Goal: Answer question/provide support: Share knowledge or assist other users

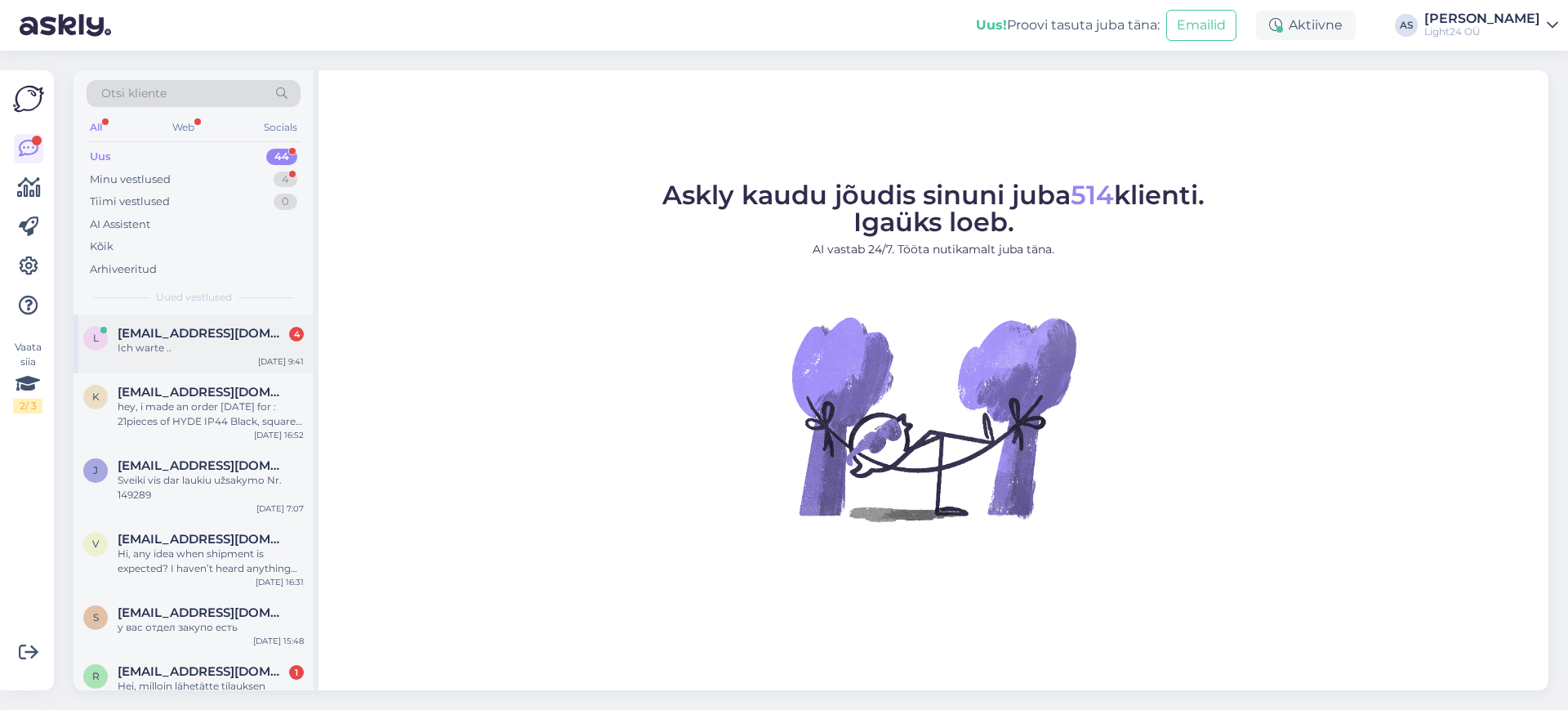
click at [198, 339] on span "[EMAIL_ADDRESS][DOMAIN_NAME]" at bounding box center [203, 333] width 170 height 15
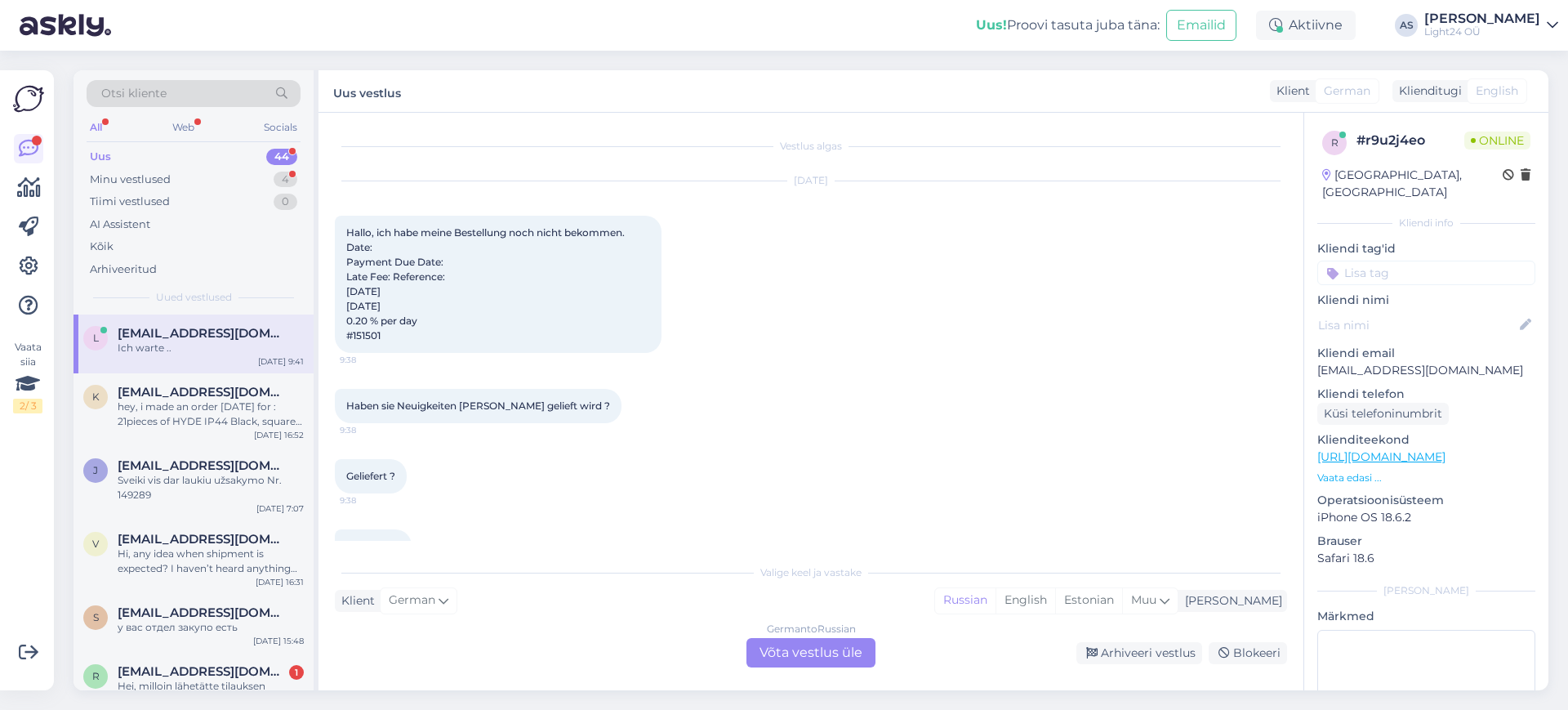
scroll to position [41, 0]
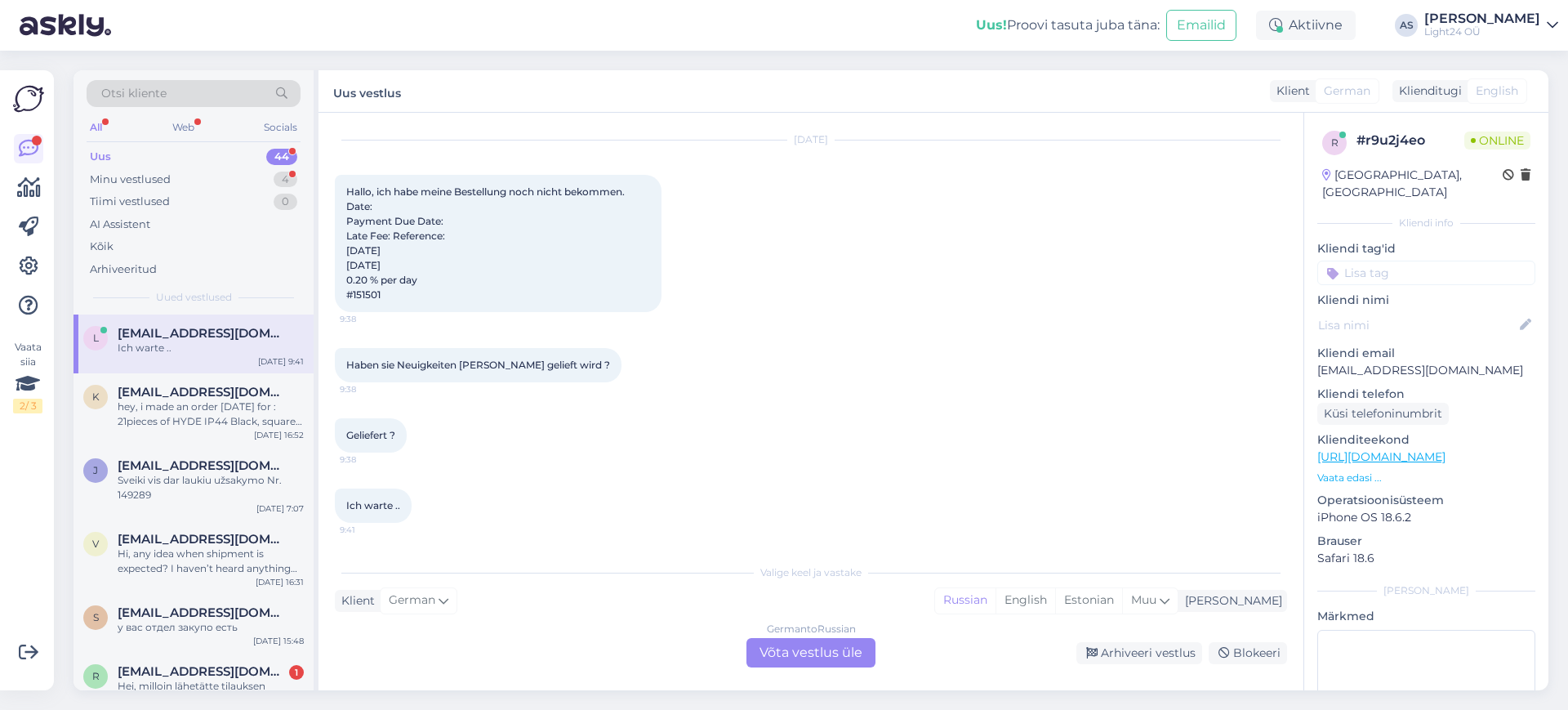
click at [807, 643] on div "German to Russian Võta vestlus üle" at bounding box center [811, 652] width 129 height 29
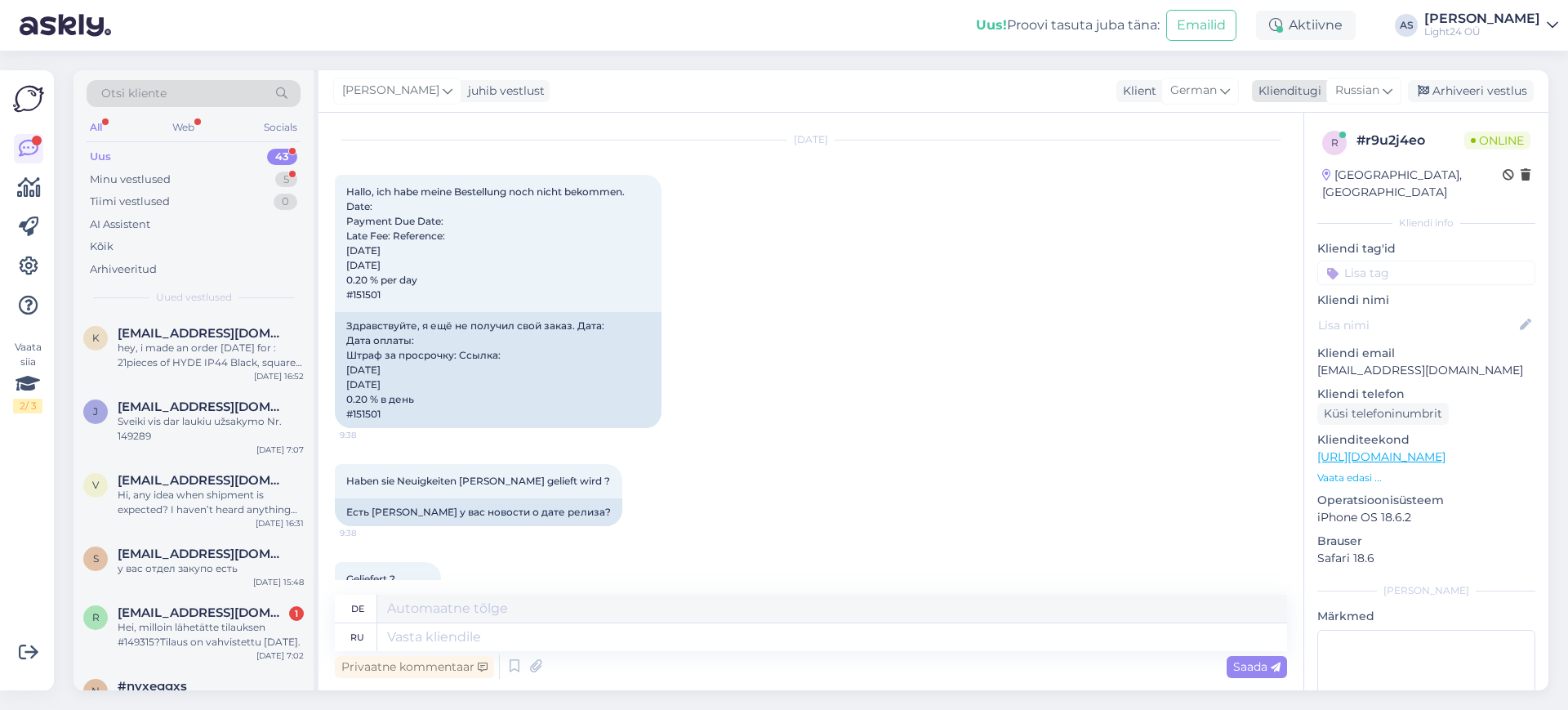
click at [1379, 87] on span "Russian" at bounding box center [1357, 90] width 44 height 18
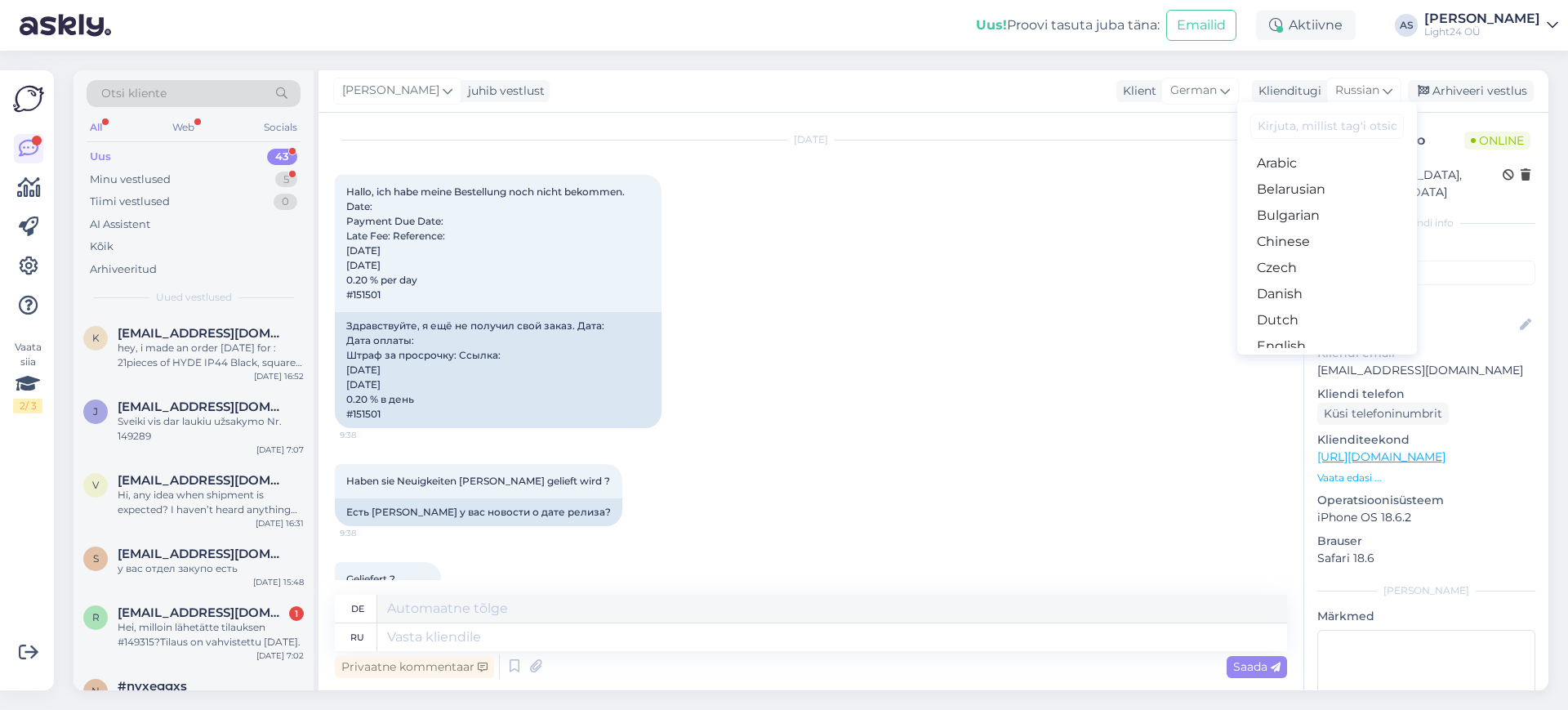
click at [1315, 132] on input at bounding box center [1327, 126] width 153 height 26
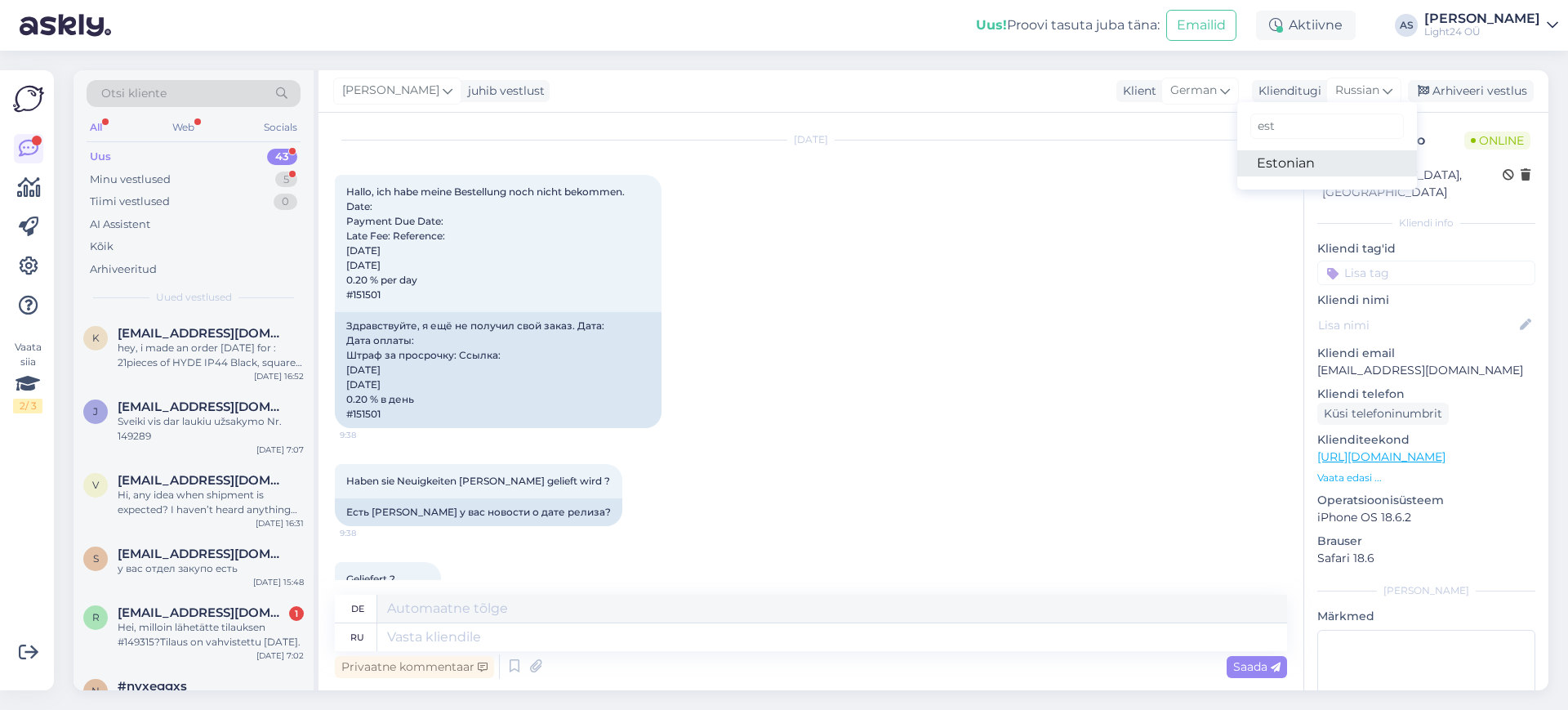
type input "est"
click at [1287, 172] on link "Estonian" at bounding box center [1327, 164] width 180 height 27
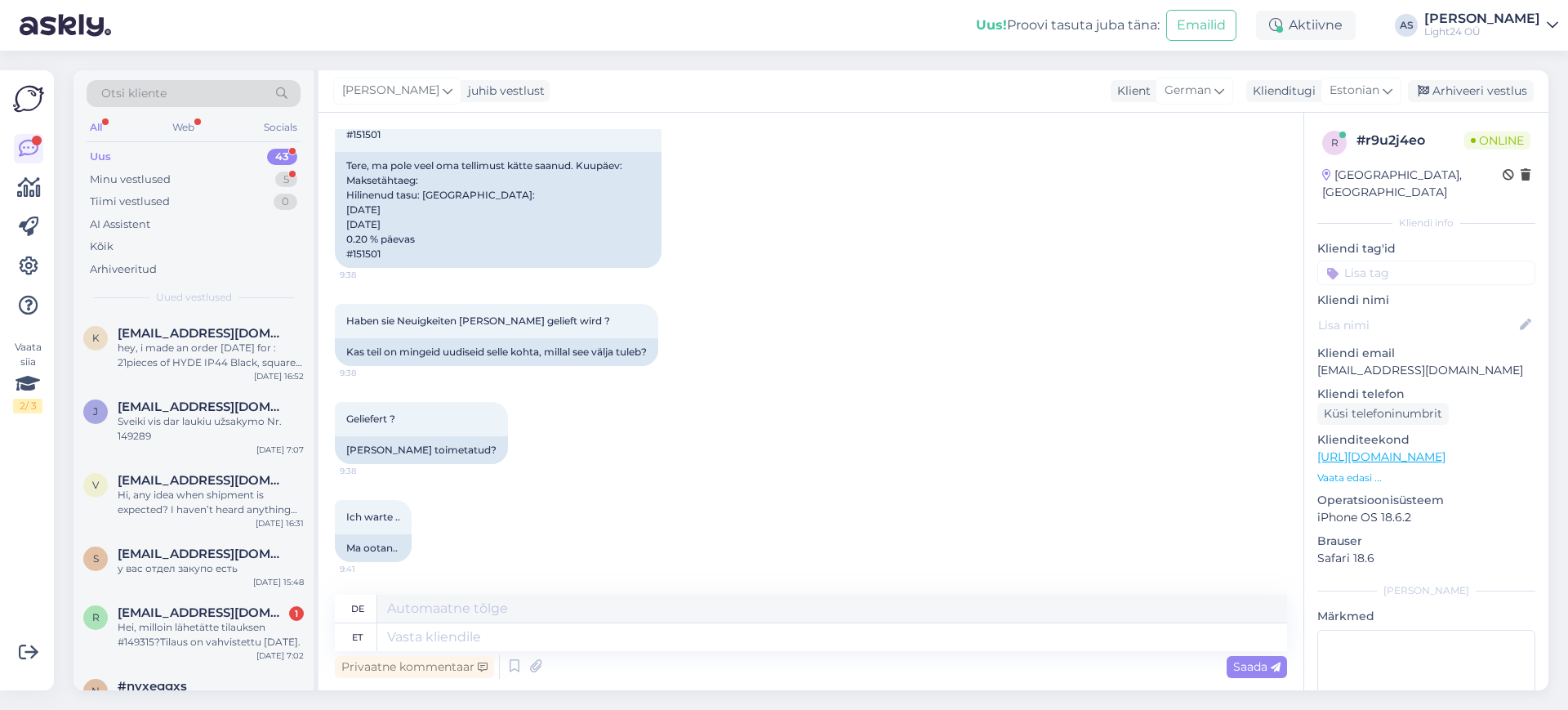
scroll to position [215, 0]
click at [593, 636] on textarea at bounding box center [832, 636] width 910 height 27
type textarea "Tere, k"
type textarea "Hallo,"
type textarea "Tere, kohe v"
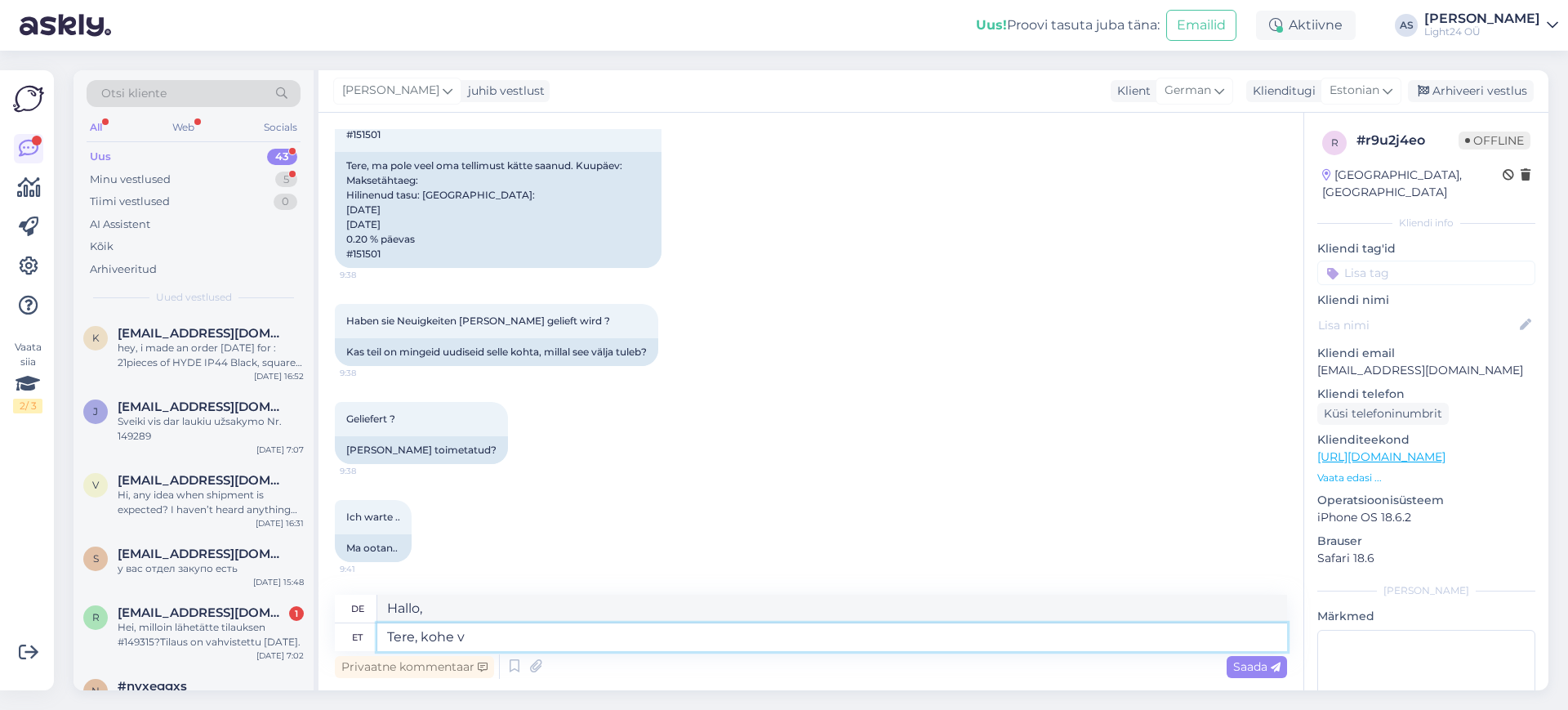
type textarea "Hallo, jetzt"
type textarea "Tere, kohe vaatan"
type textarea "Hallo, ich werde es jetzt überprüfen."
type textarea "Tere, kohe vaatan"
click at [1248, 664] on span "Saada" at bounding box center [1256, 667] width 47 height 15
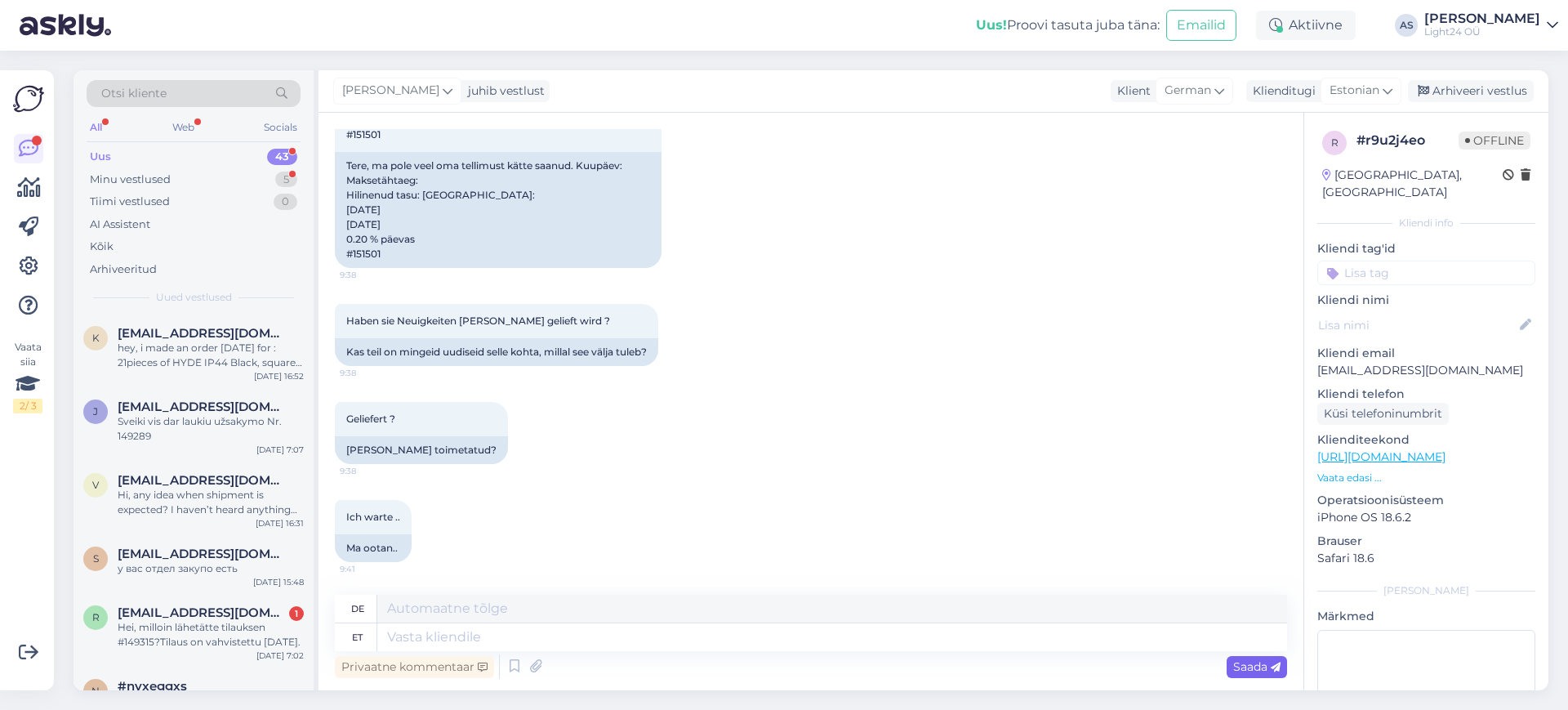
scroll to position [314, 0]
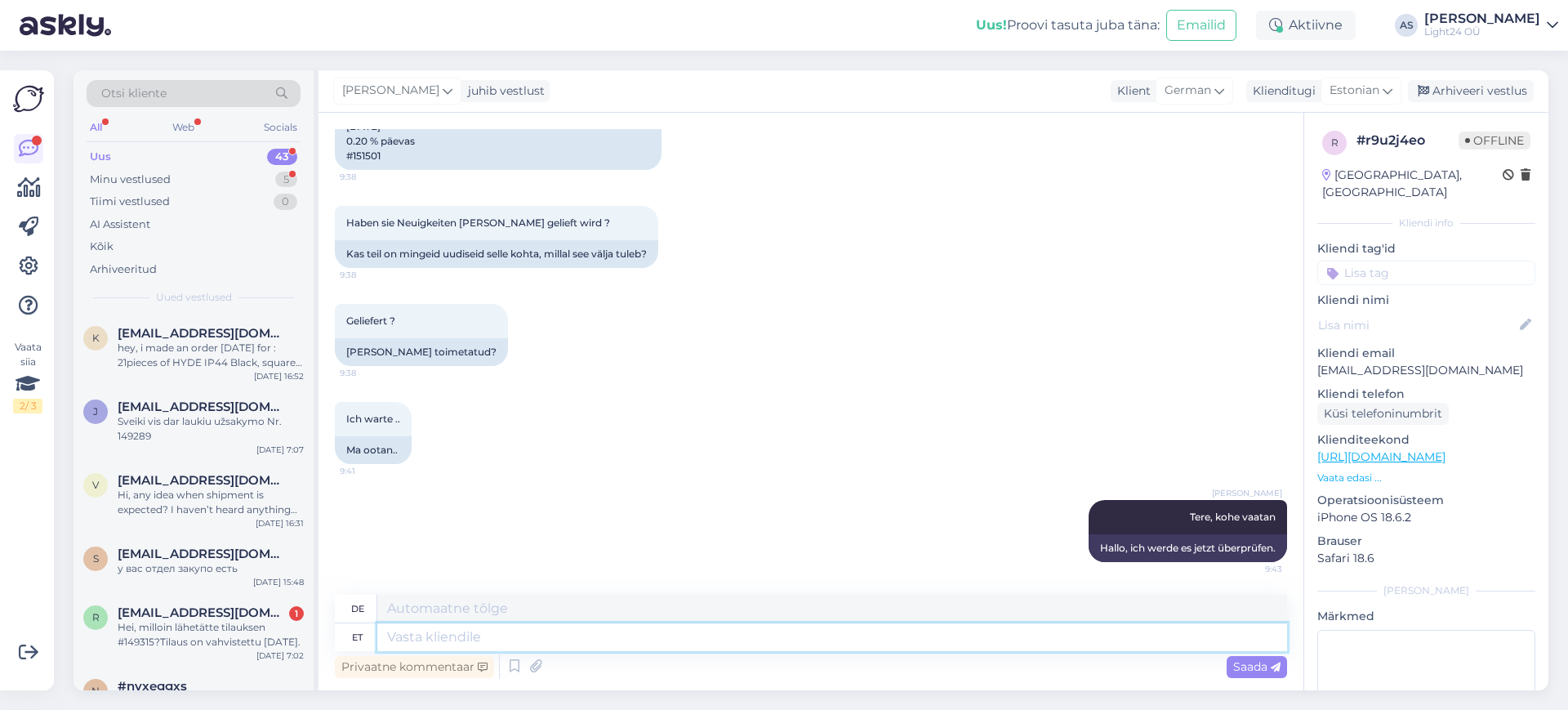
click at [446, 639] on textarea at bounding box center [832, 636] width 910 height 27
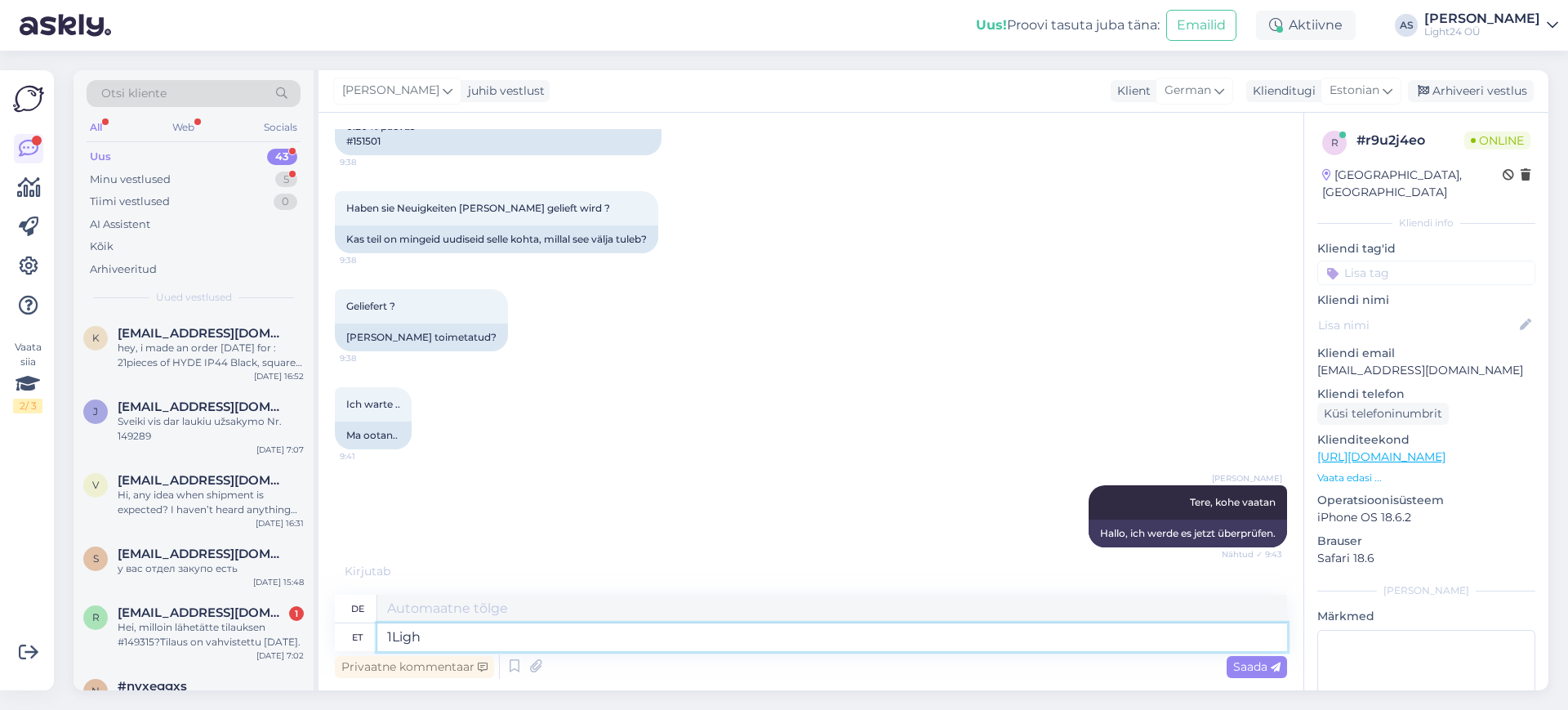
scroll to position [412, 0]
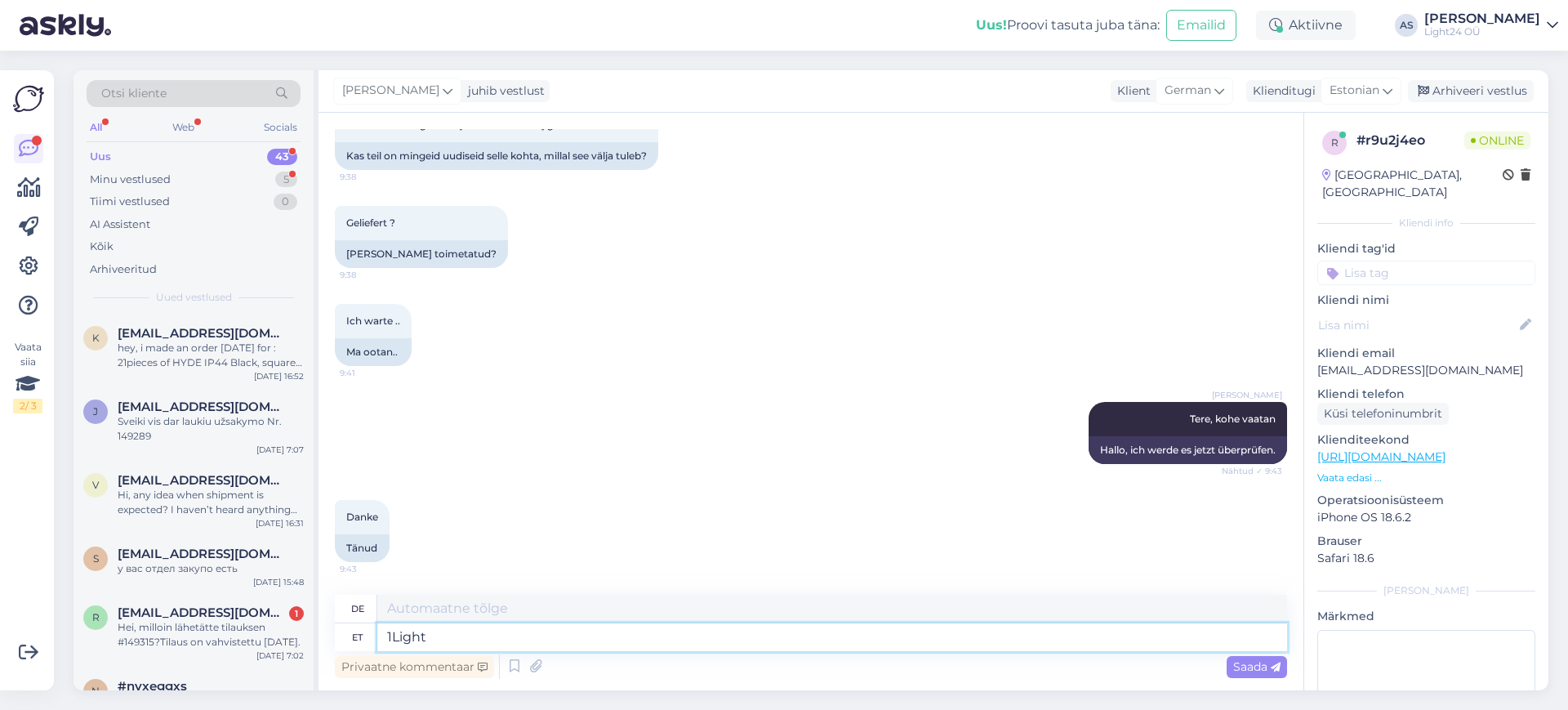
type textarea "1Light l"
type textarea "1Licht"
type textarea "1Light [PERSON_NAME], et"
type textarea "1Licht versprochen,"
type textarea "1Light [PERSON_NAME], et s"
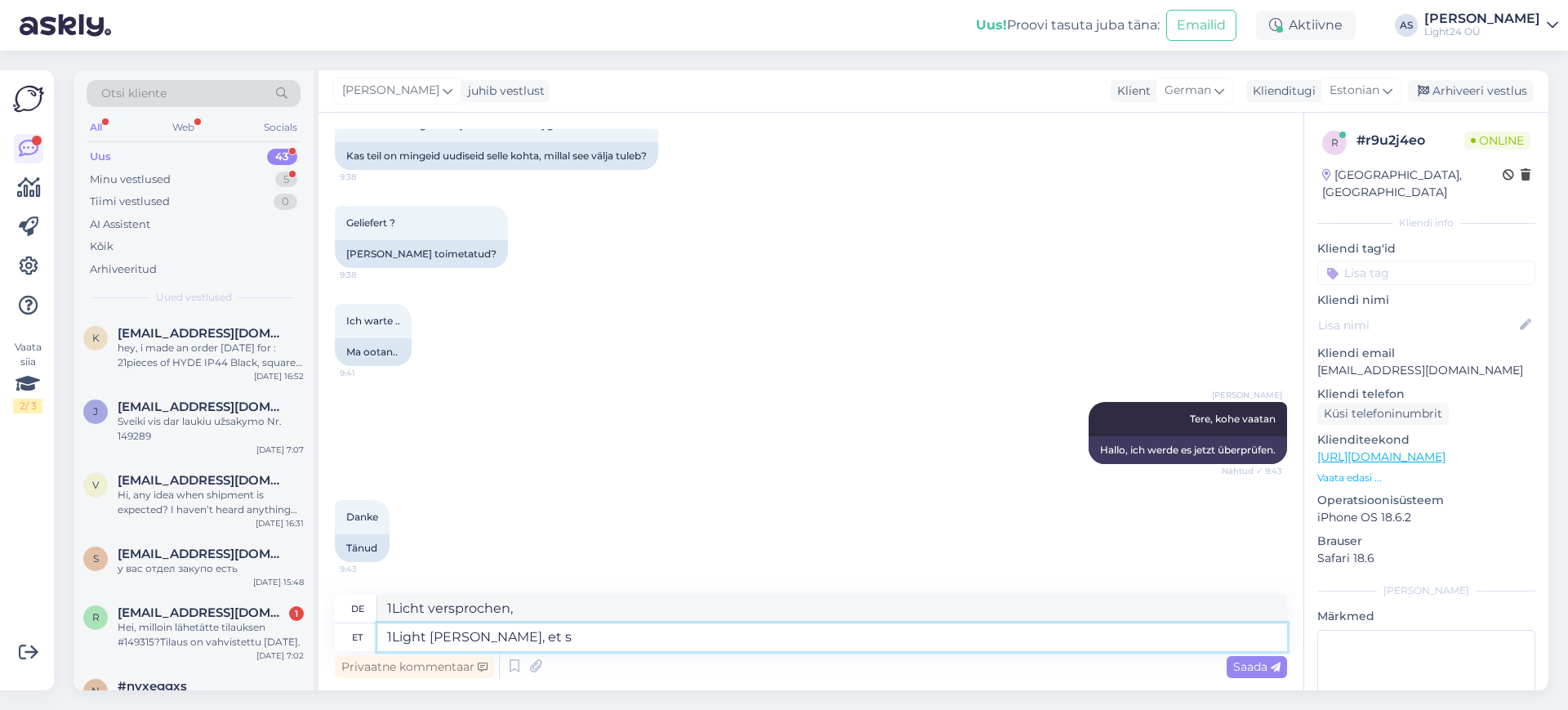
type textarea "1Light versprach, dass"
type textarea "1Light [PERSON_NAME], et valgustid"
type textarea "1Light versprach, dass die [PERSON_NAME]"
type textarea "1Light [PERSON_NAME], et valgustid jõuavad m"
type textarea "1Light versprach, dass die [PERSON_NAME] ankommen würden"
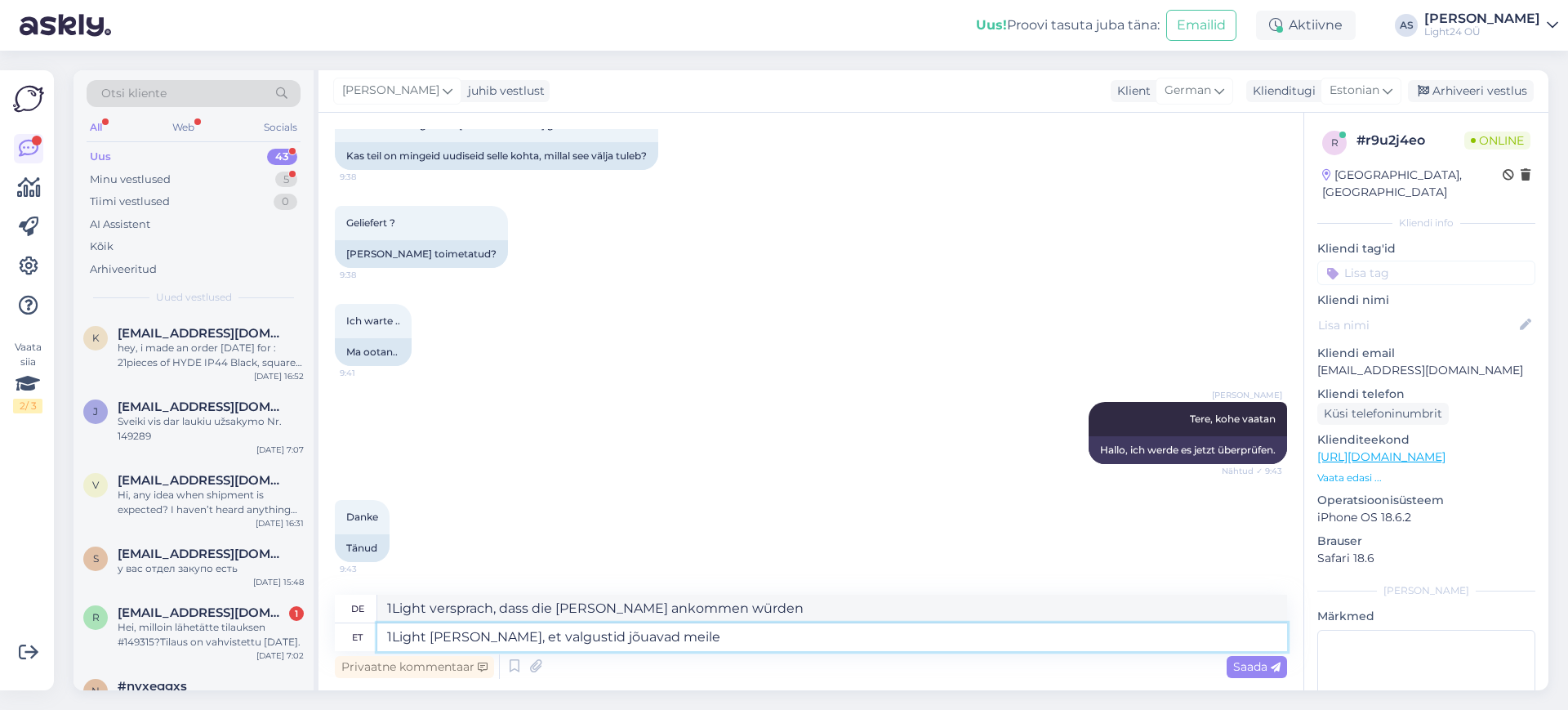
type textarea "1Light [PERSON_NAME], et valgustid jõuavad meile"
type textarea "1Licht versprach, dass die [PERSON_NAME] uns erreichen würden"
type textarea "1Light [PERSON_NAME], et valgustid jõuavad meile 8"
type textarea "1Light versprach, dass die [PERSON_NAME] uns in 8 erreichen würden"
type textarea "1Light [PERSON_NAME], et valgustid jõuavad meile 8.10"
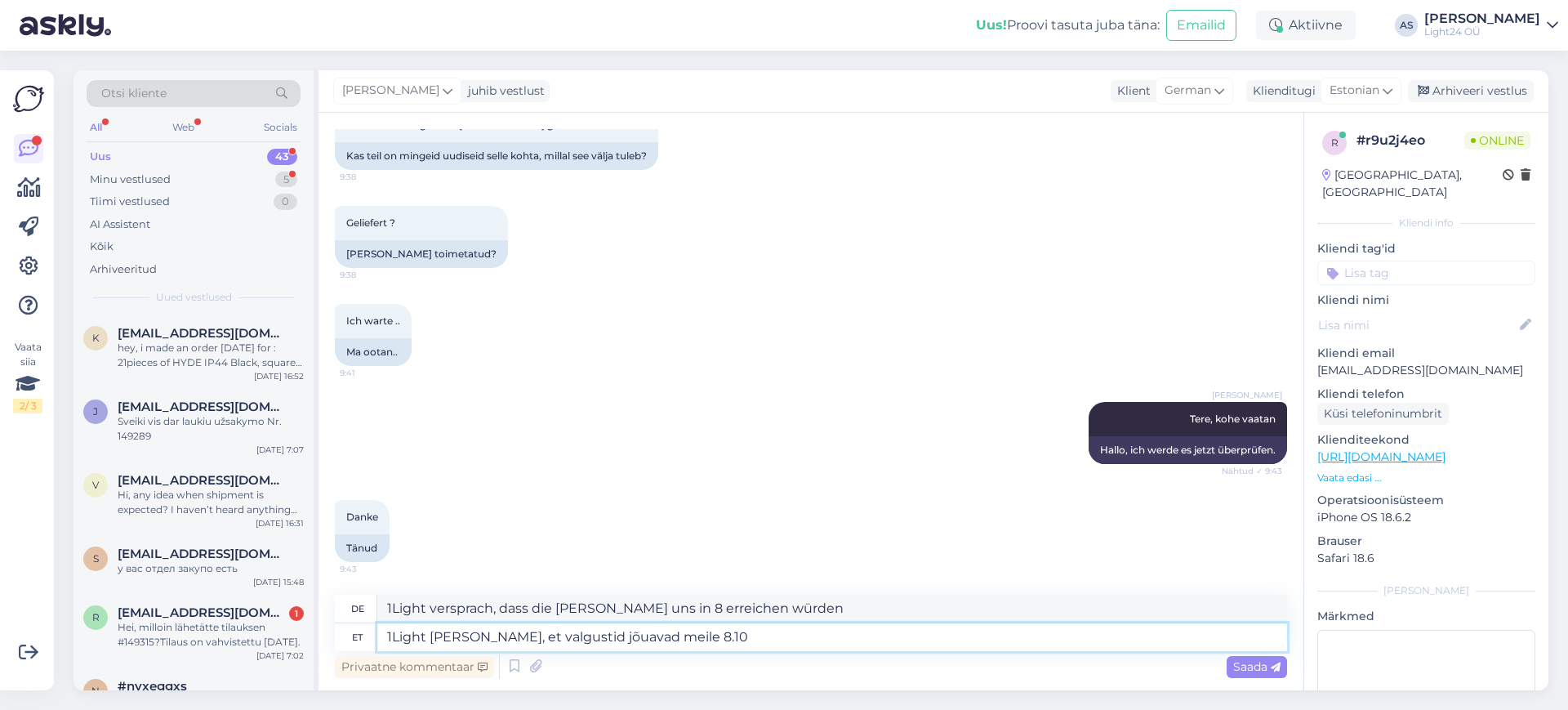
type textarea "1Light versprach, dass die [PERSON_NAME] uns 8.10 erreichen würden."
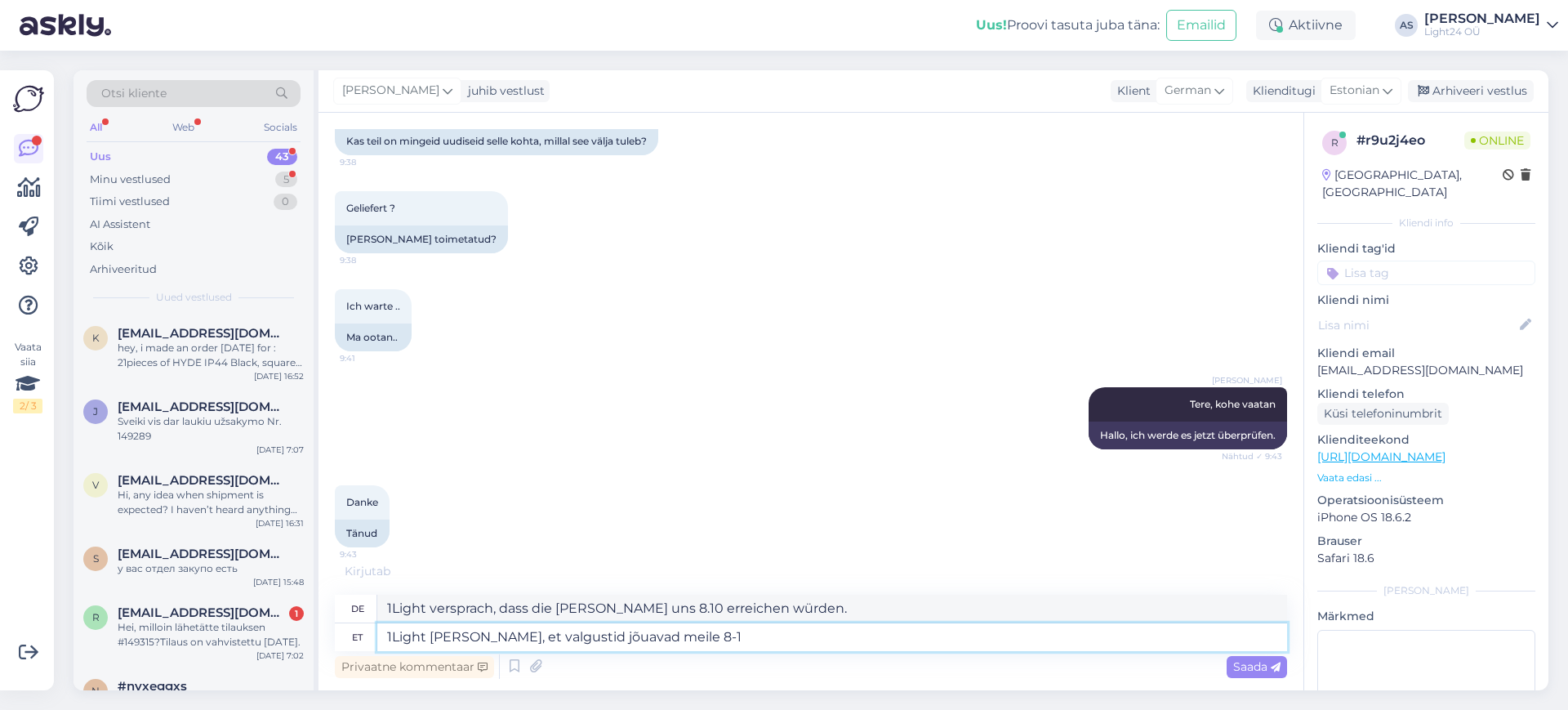
scroll to position [429, 0]
type textarea "1Light [PERSON_NAME], et valgustid jõuavad meile 8-10.oktoober"
type textarea "1Light versprach, dass die [PERSON_NAME] 8-10.oktoober"
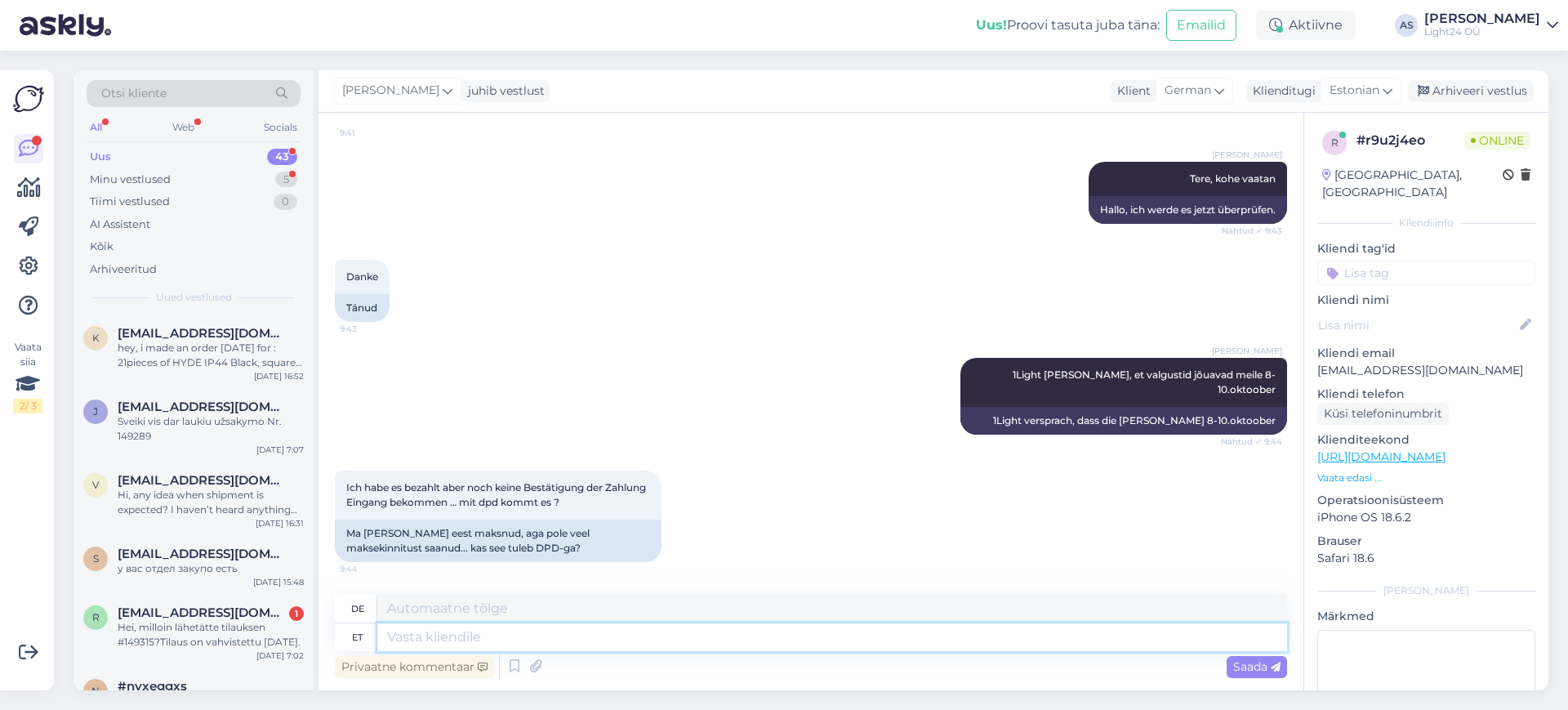
scroll to position [736, 0]
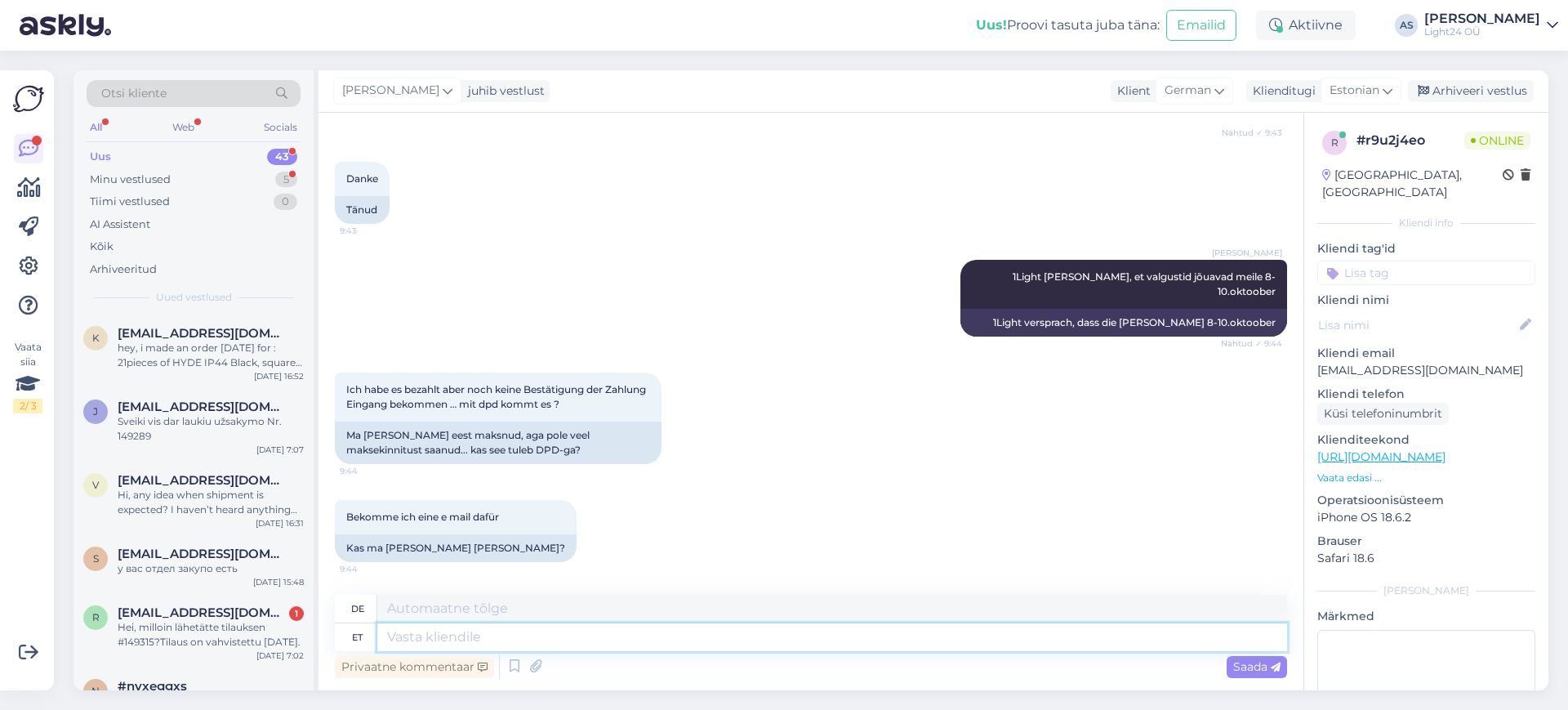
click at [599, 638] on textarea at bounding box center [832, 636] width 910 height 27
type textarea "jaa,"
type textarea "Ja,"
type textarea "jaa, kohe, k"
type textarea "ja, gerade jetzt,"
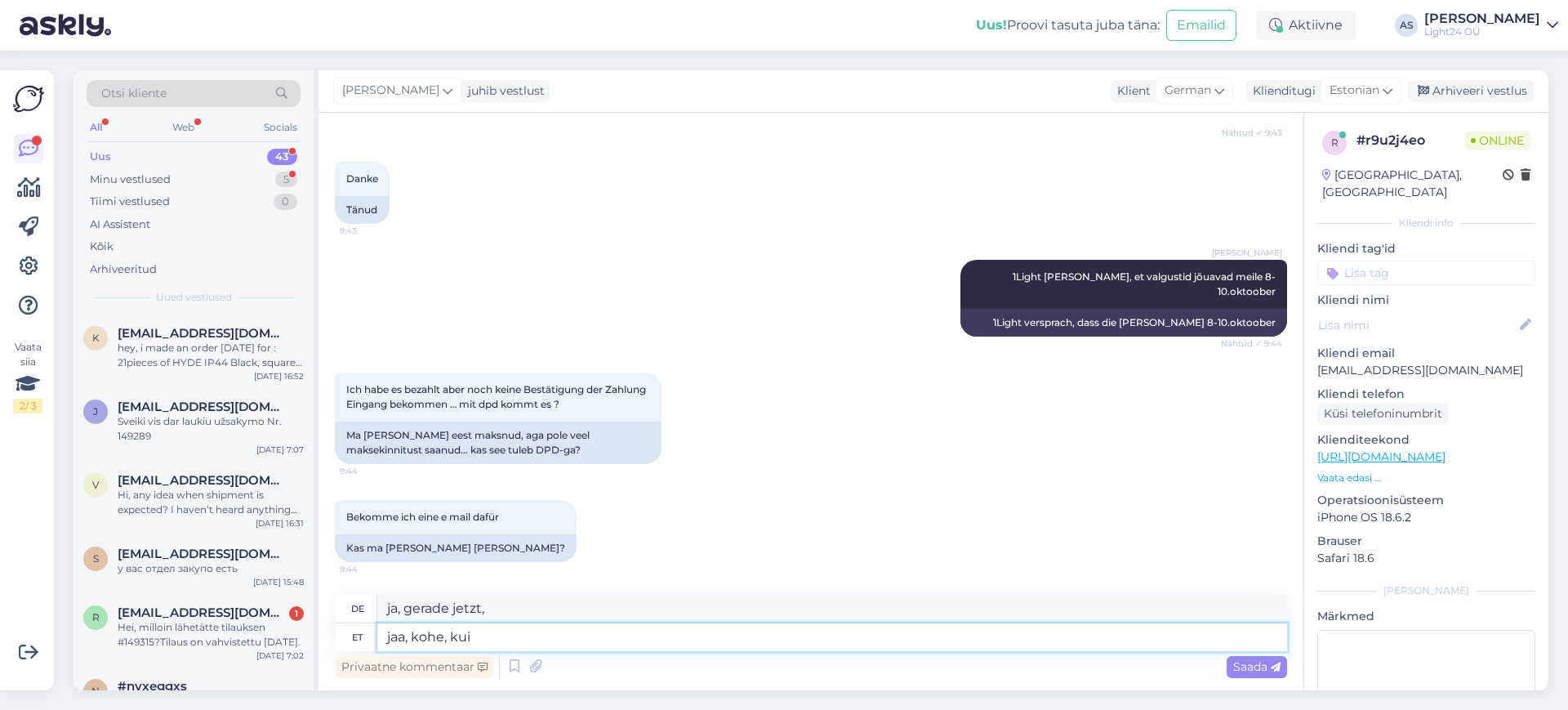
type textarea "jaa, kohe, kui"
type textarea "ja, sobald"
type textarea "jaa, kohe, kui oleme te"
type textarea "ja, sobald wir"
type textarea "jaa, kohe, kui oleme [PERSON_NAME] p"
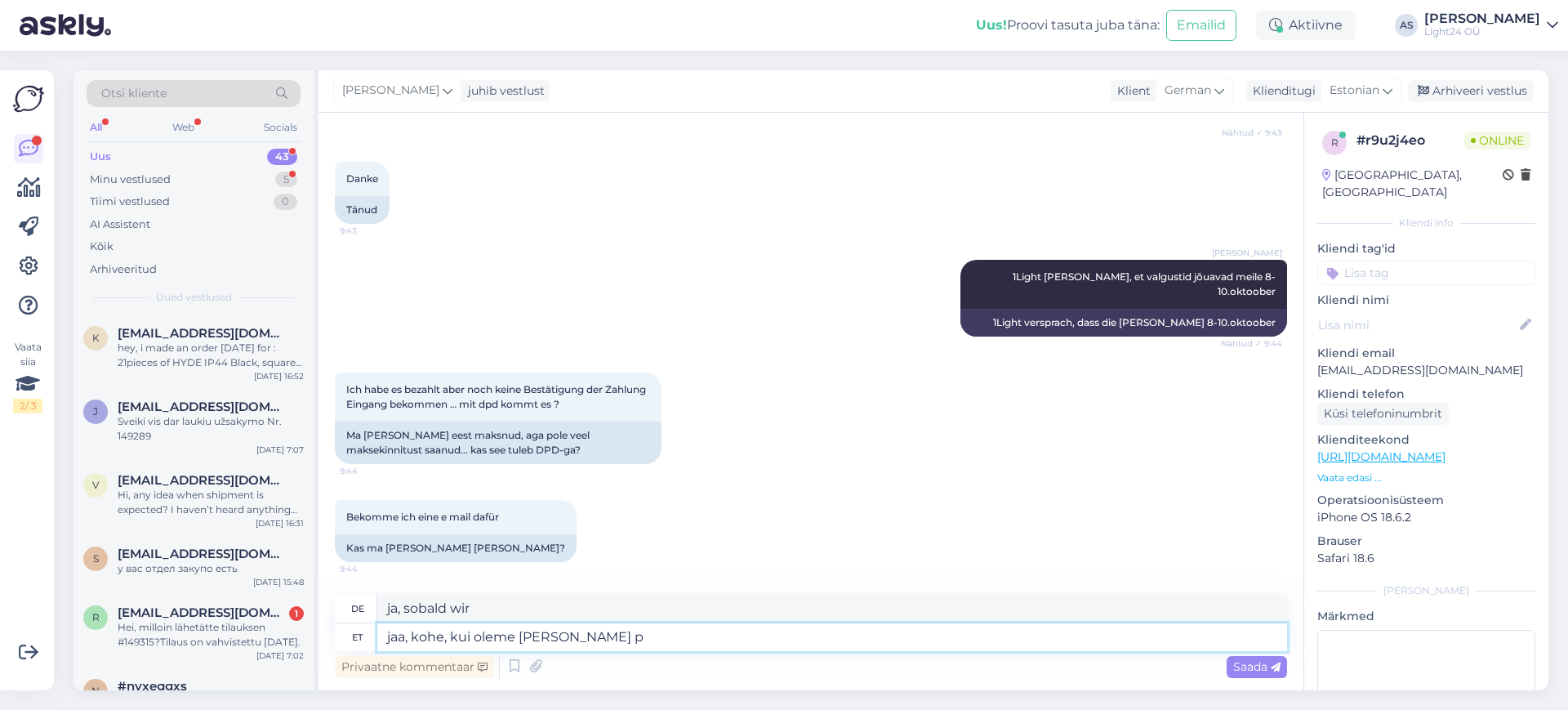
type textarea "ja, sobald wir unterwegs sind"
type textarea "jaa, kohe, kui oleme [PERSON_NAME] pannud,"
type textarea "ja, sobald wir losfahren,"
type textarea "jaa, kohe, kui oleme [PERSON_NAME] pannud, tuleb t"
type textarea "ja, sobald wir losfahren, wird es"
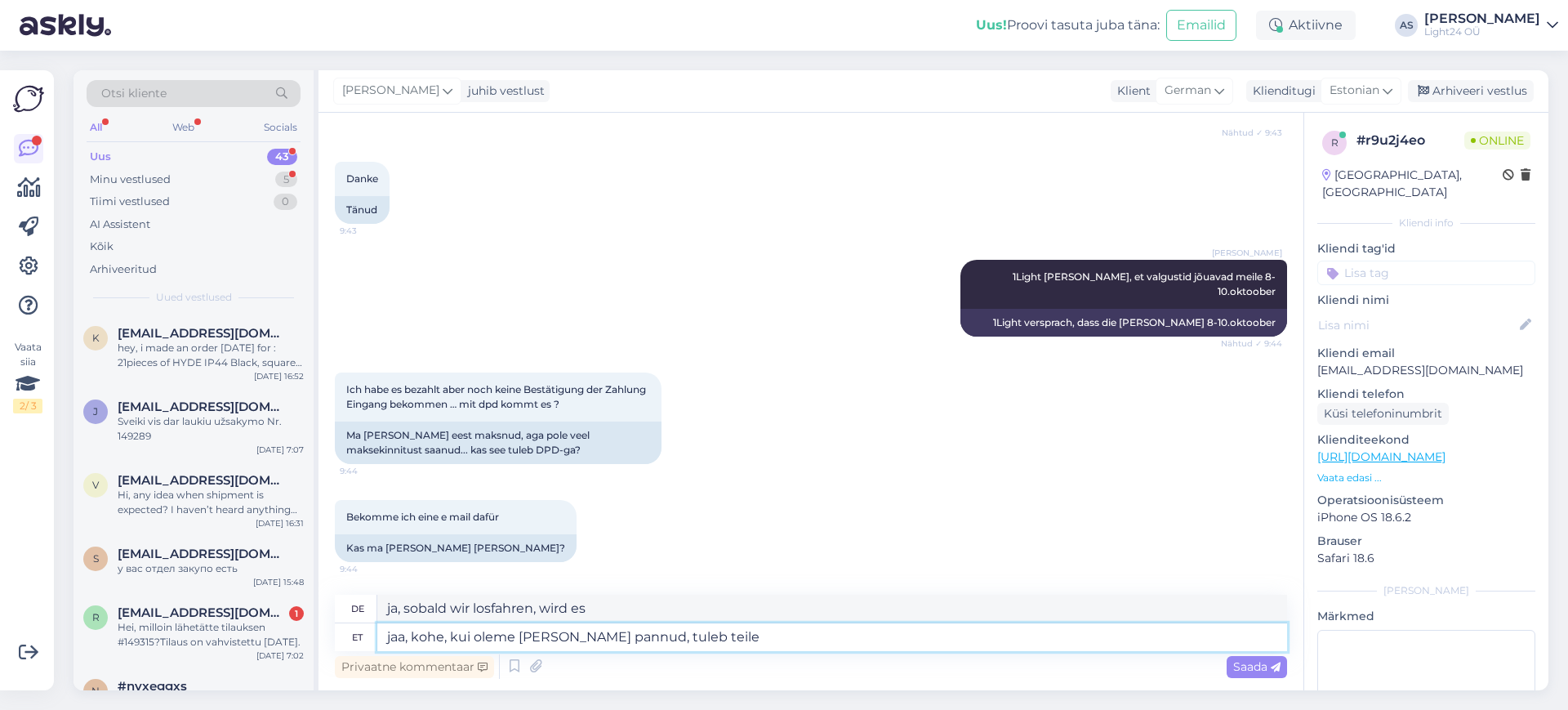
type textarea "jaa, kohe, kui oleme [PERSON_NAME] pannud, tuleb teile v"
type textarea "Ja, Sie erhalten es, sobald wir es versenden."
type textarea "jaa, kohe, kui oleme [PERSON_NAME] pannud, tuleb teile [PERSON_NAME] t"
type textarea "Ja, sobald wir es versenden, erhalten Sie die entsprechende"
type textarea "jaa, kohe, kui oleme [PERSON_NAME] pannud, tuleb teile [PERSON_NAME]"
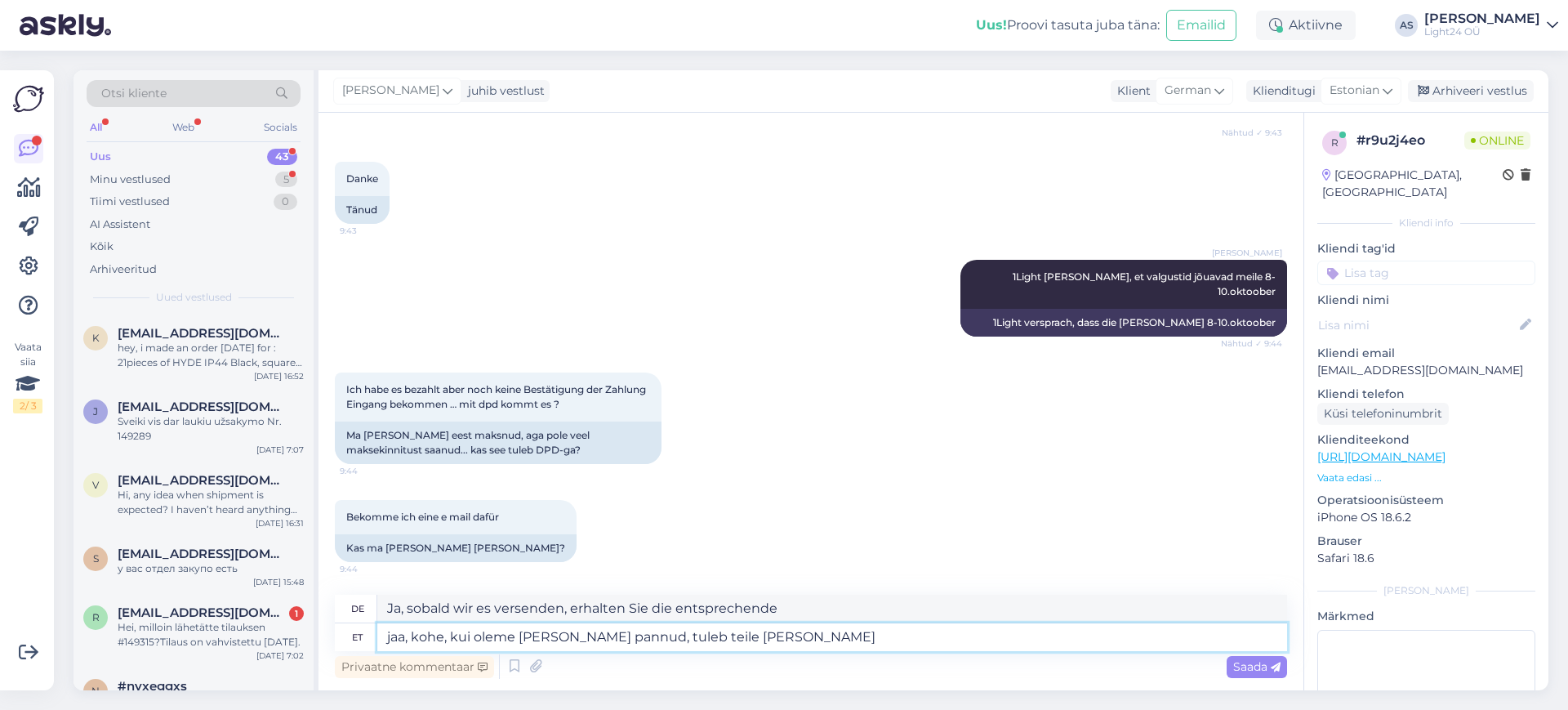
type textarea "Ja, Sie werden benachrichtigt, sobald wir es versendet haben."
type textarea "jaa, kohe, kui oleme [PERSON_NAME] pannud, tuleb teile [PERSON_NAME]"
click at [1244, 667] on span "Saada" at bounding box center [1256, 667] width 47 height 15
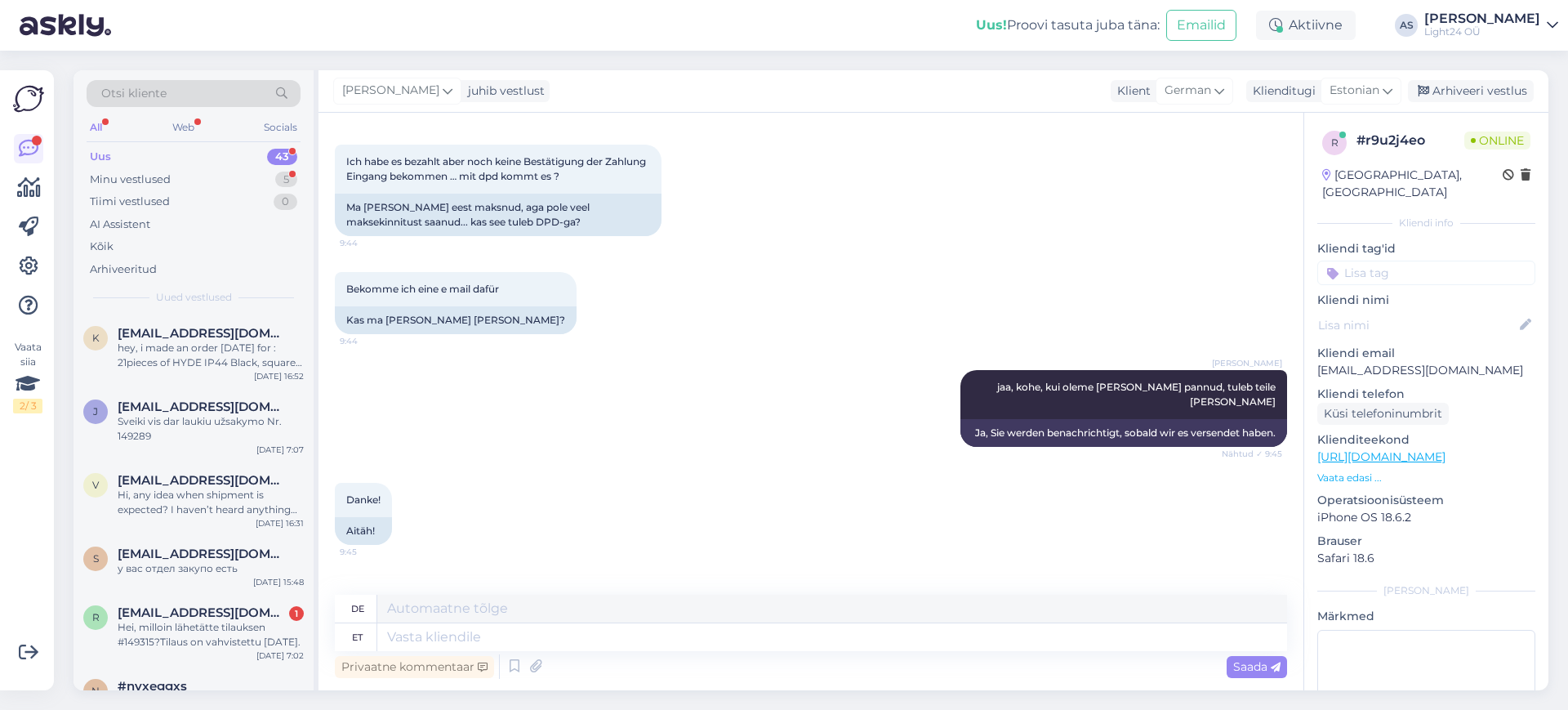
scroll to position [1044, 0]
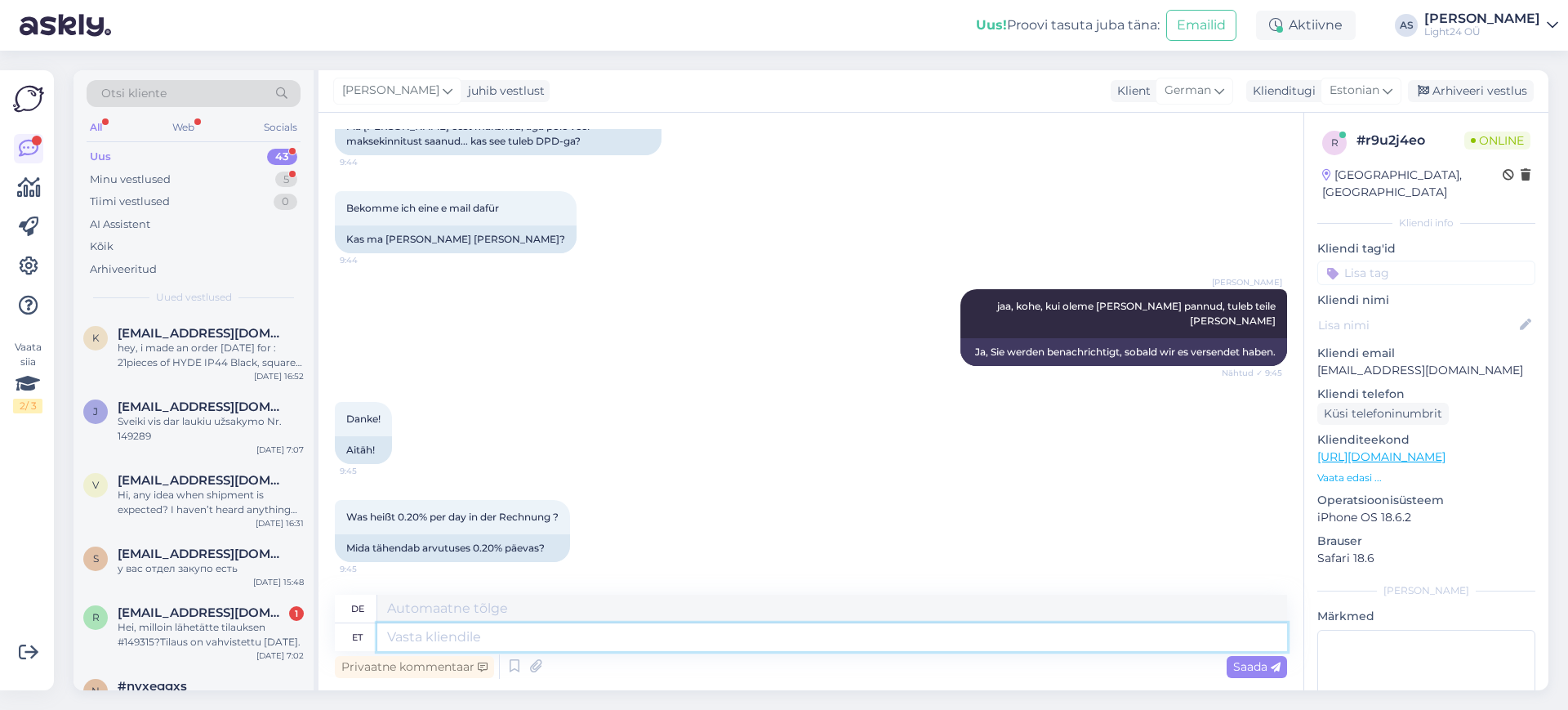
click at [598, 640] on textarea at bounding box center [832, 636] width 910 height 27
type textarea "see t"
type textarea "Das"
type textarea "see tuleb a"
type textarea "es kommt"
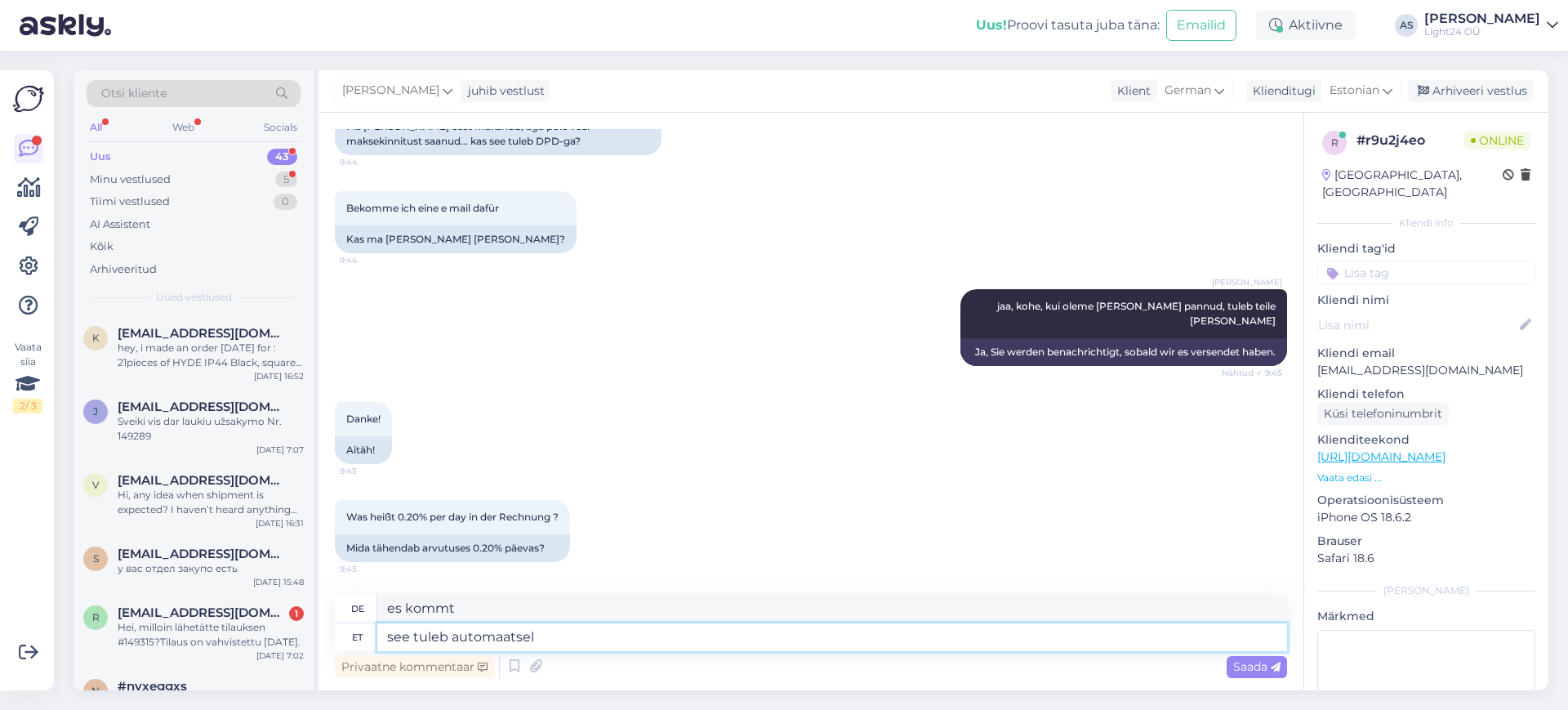
type textarea "see tuleb automaatselt"
type textarea "es kommt automatisch"
type textarea "see tuleb automaatselt arvele."
type textarea "es wird automatisch belastet"
type textarea "see tuleb automaatselt arvele."
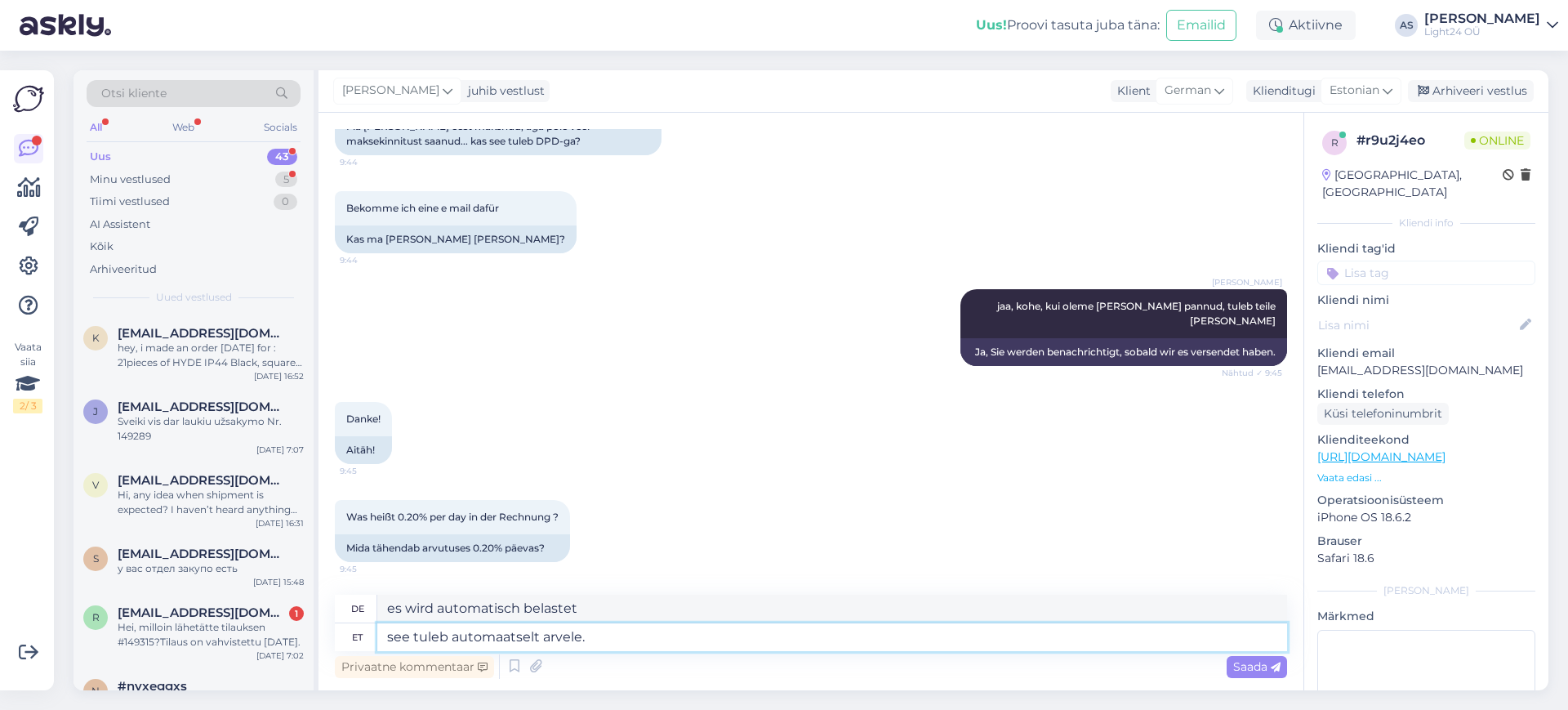
type textarea "es wird automatisch abgebucht."
type textarea "see tuleb automaatselt arvele. teie"
type textarea "Der Betrag wird automatisch von Ihrem Konto abgebucht."
type textarea "see tuleb automaatselt arvele."
type textarea "es wird automatisch abgebucht."
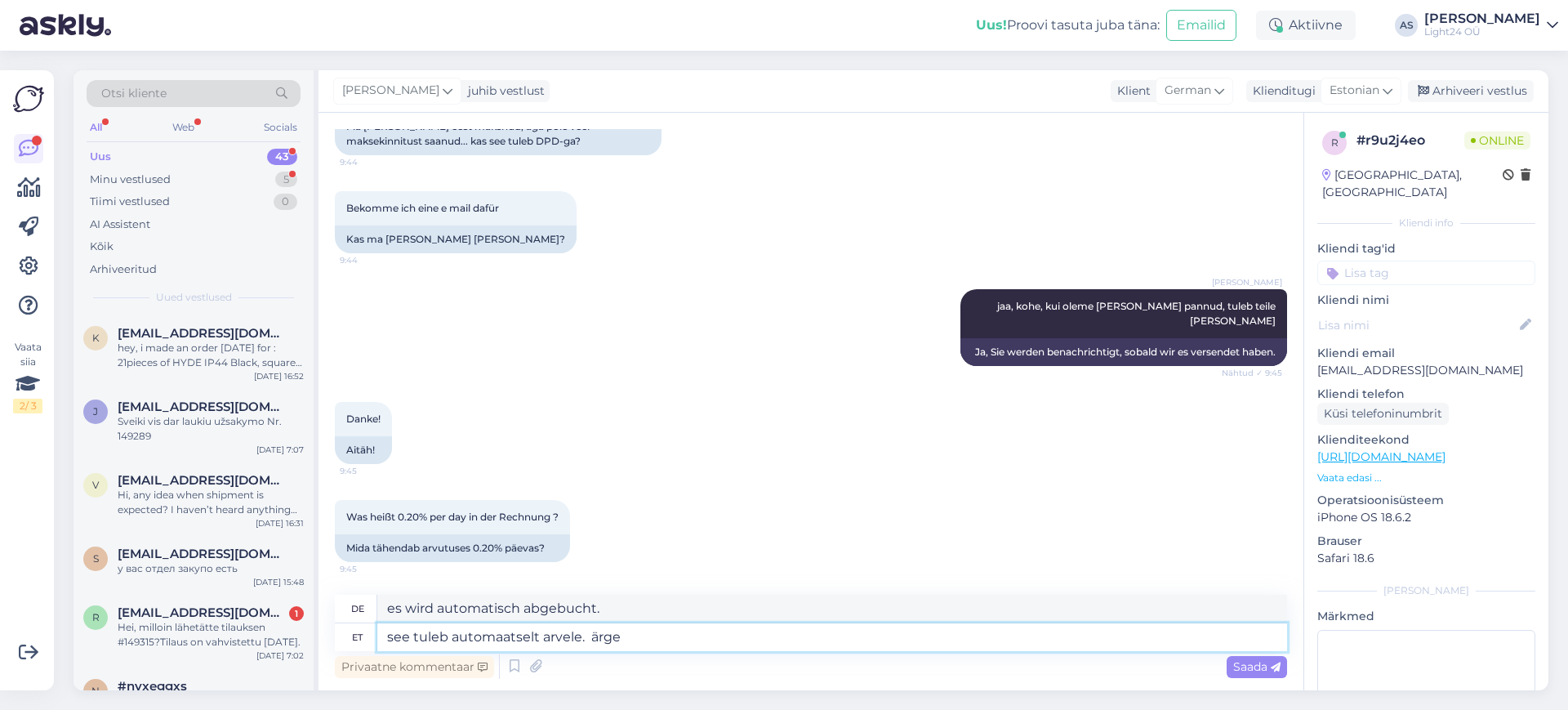
type textarea "see tuleb automaatselt arvele. ärge"
type textarea "es wird automatisch belastet. nicht"
type textarea "see tuleb automaatselt arvele. ärge pöörake s"
type textarea "es wird automatisch aufgeladen. nicht drehen"
type textarea "see tuleb automaatselt arvele. ärge pöörake sellele t"
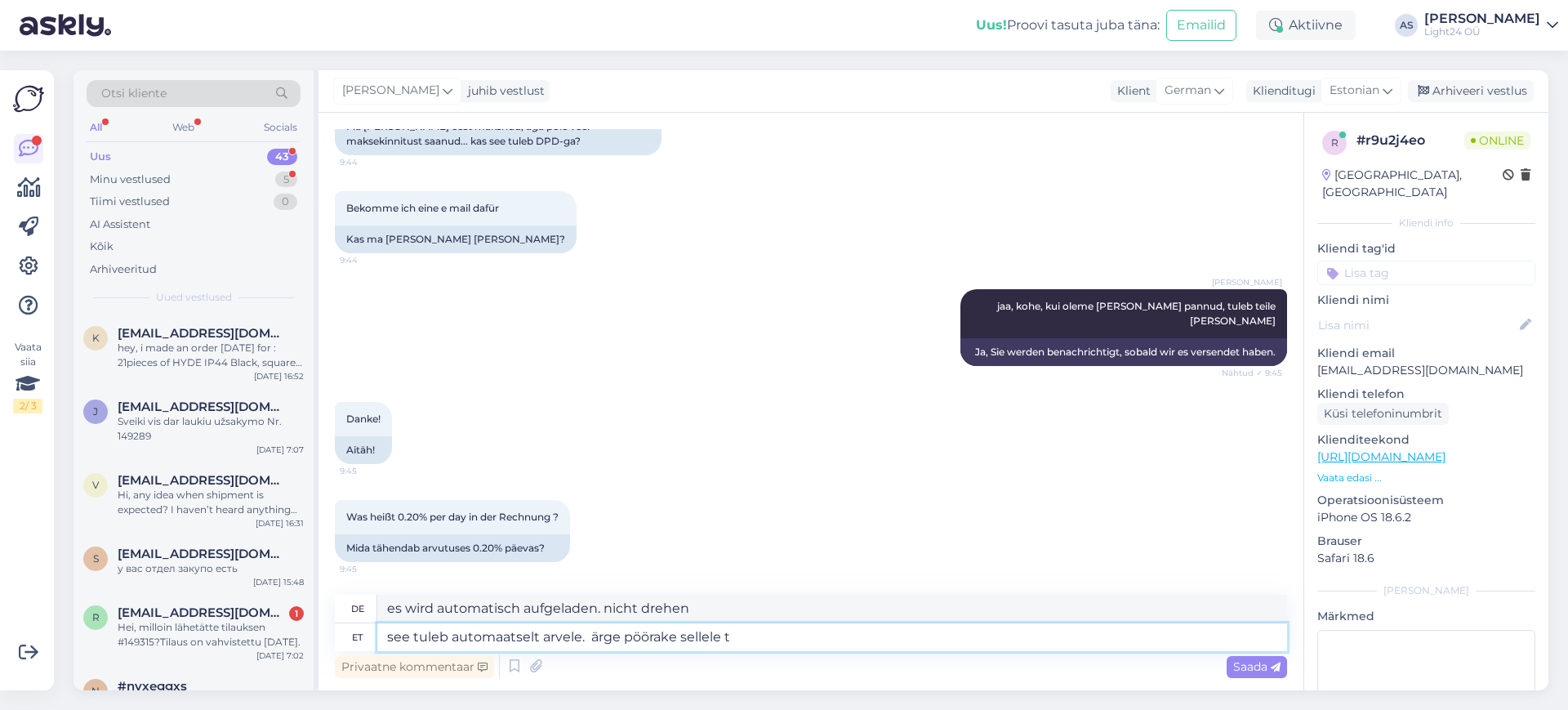
type textarea "es wird automatisch berechnet. Achte nicht darauf"
click at [581, 640] on textarea "see tuleb automaatselt arvele. ärge pöörake sellele tähelepanu" at bounding box center [832, 636] width 910 height 27
type textarea "see tuleb automaatselt arvele, kuna kasutame sama süsteemi ka meie lepinguliste…"
type textarea "Diese wird automatisch verrechnet, da wir für unsere Vertragskunden das gleiche…"
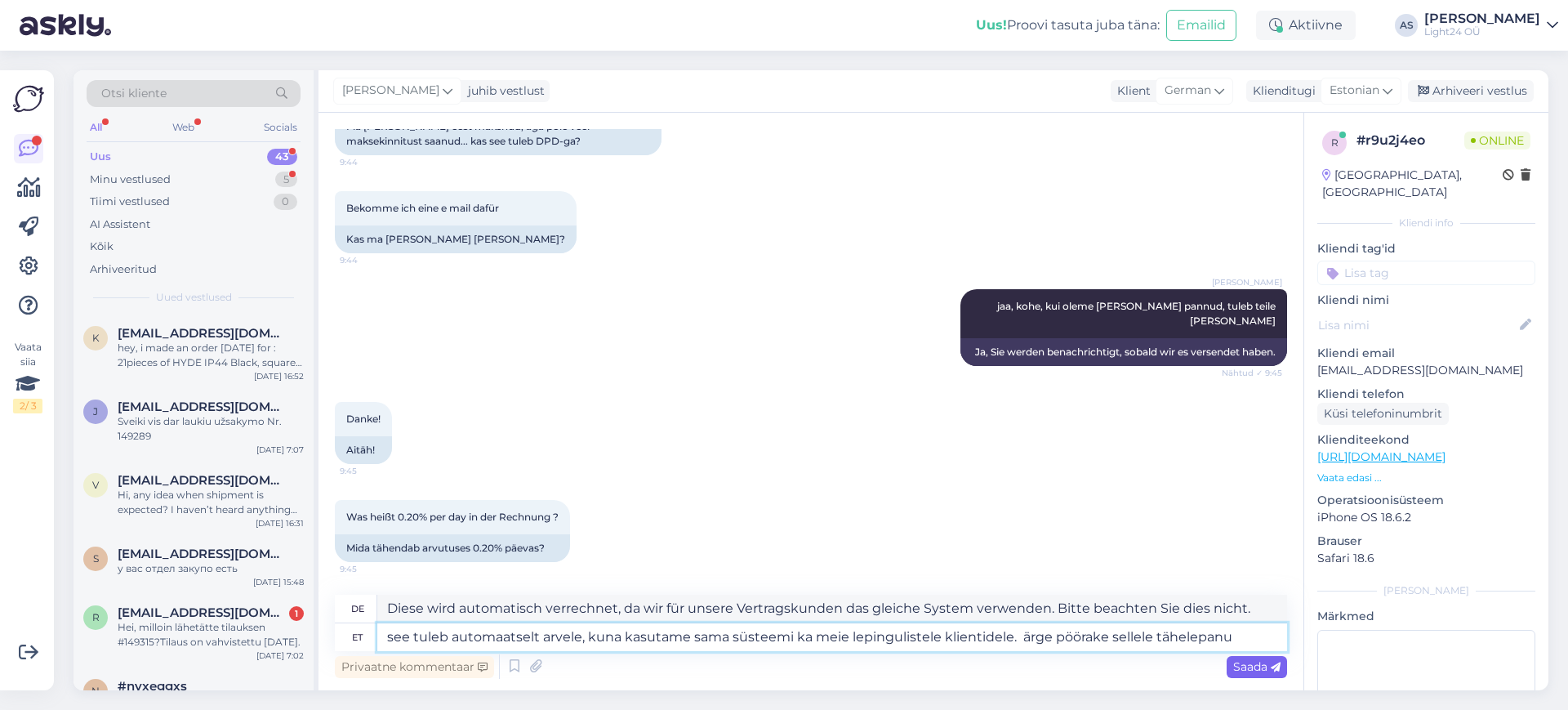
type textarea "see tuleb automaatselt arvele, kuna kasutame sama süsteemi ka meie lepinguliste…"
click at [1259, 661] on span "Saada" at bounding box center [1256, 667] width 47 height 15
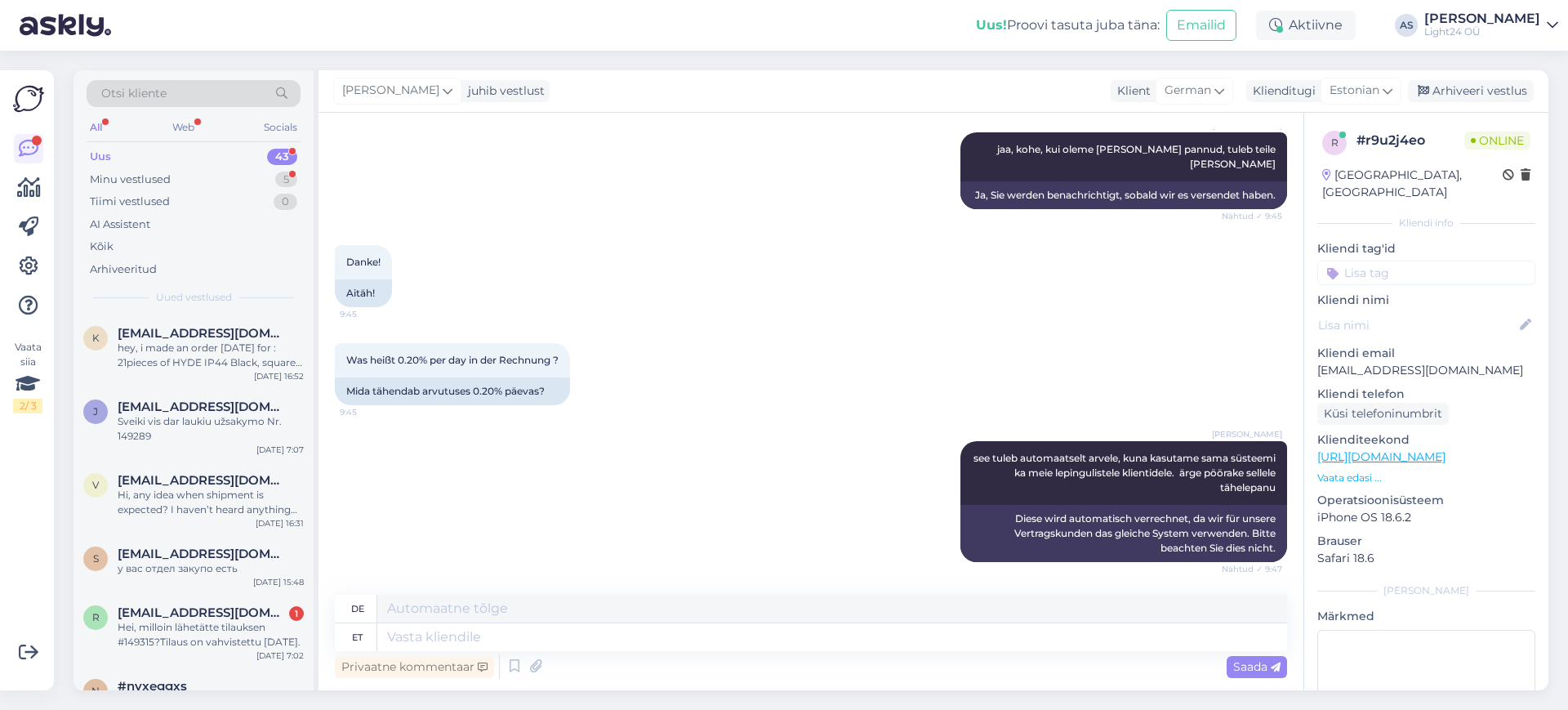
scroll to position [1398, 0]
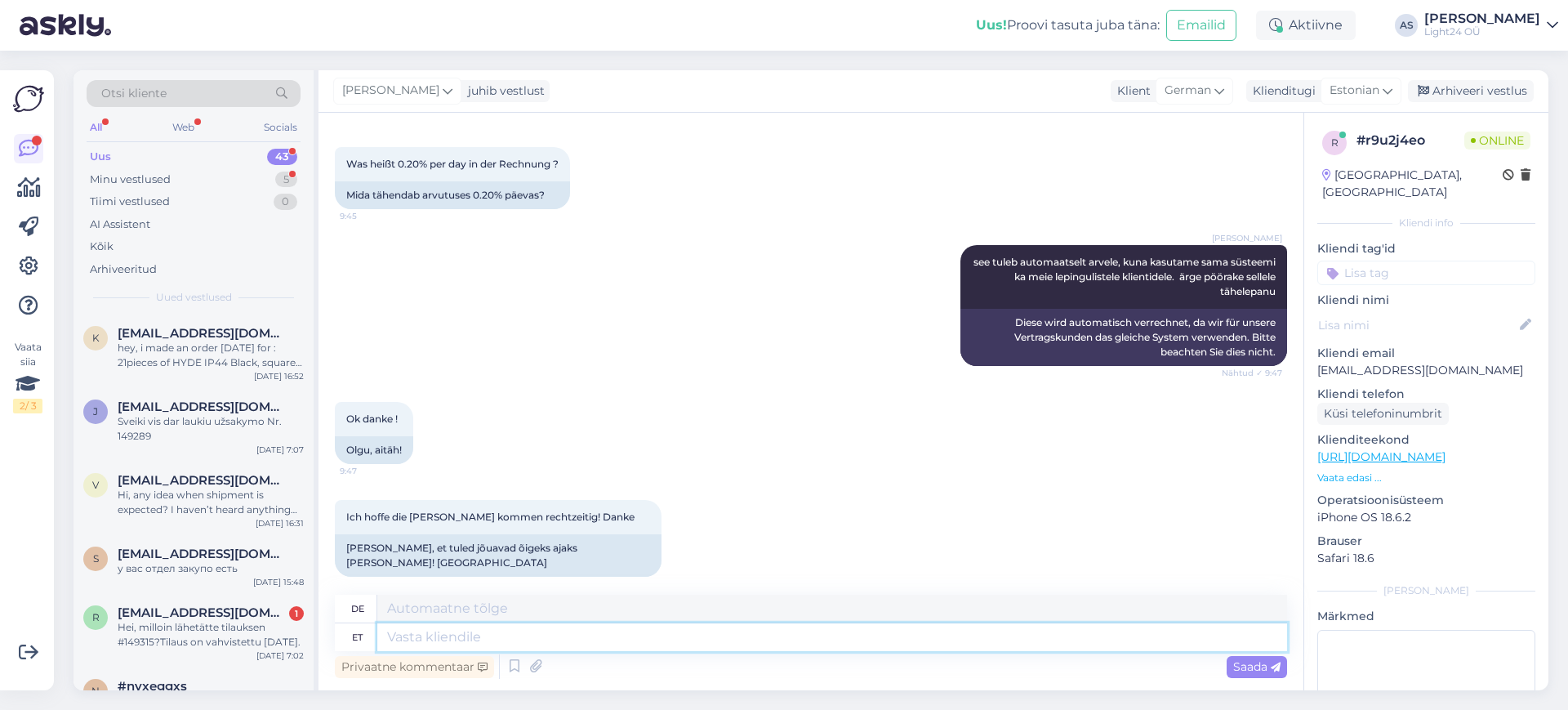
click at [602, 639] on textarea at bounding box center [832, 636] width 910 height 27
type textarea "tänud t"
type textarea "Danke"
type textarea "tänud teile :)"
type textarea "Danke :)"
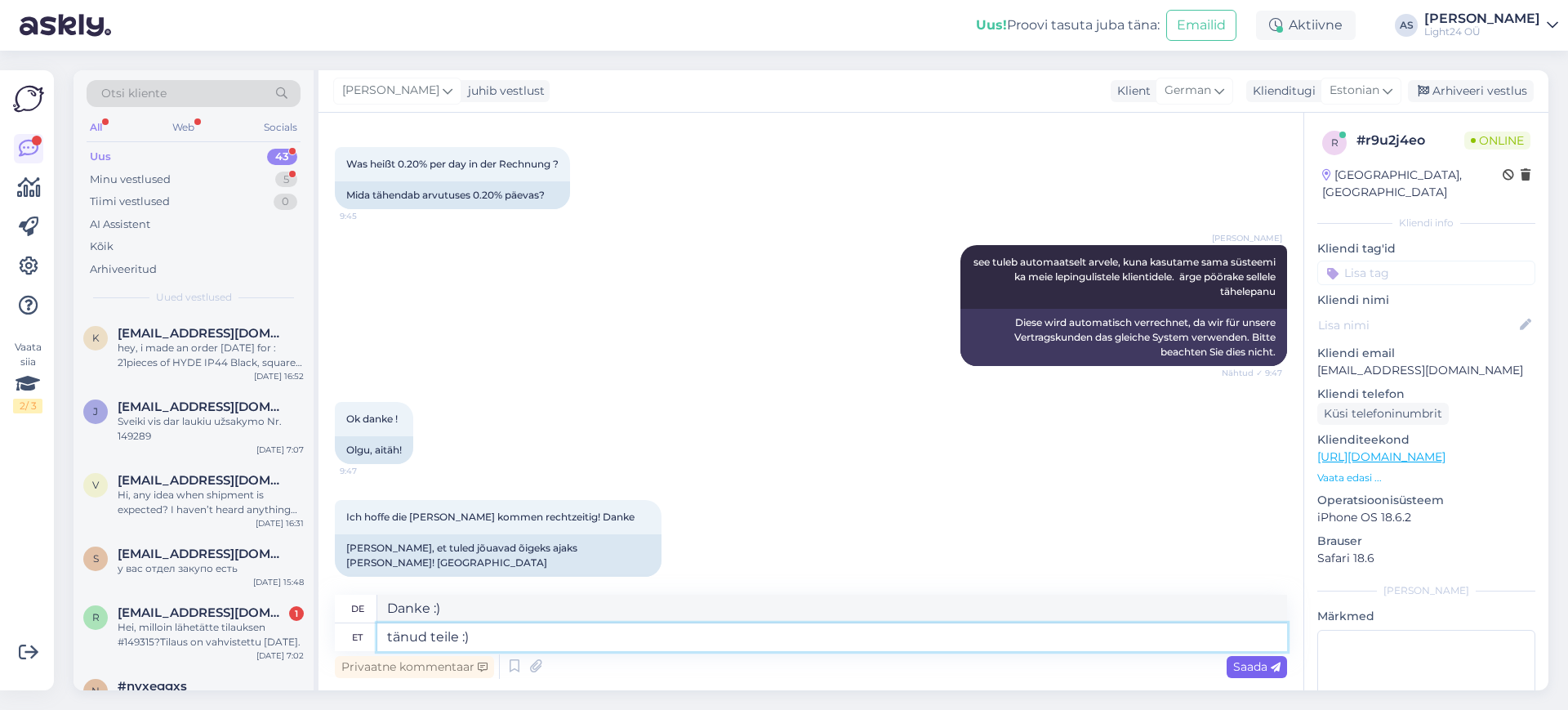
type textarea "tänud teile :)"
click at [1261, 667] on span "Saada" at bounding box center [1256, 667] width 47 height 15
